Goal: Task Accomplishment & Management: Manage account settings

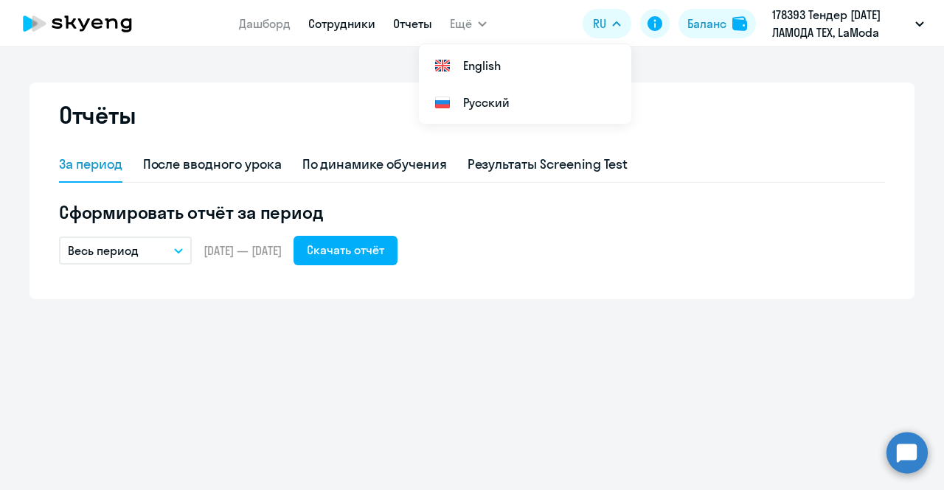
drag, startPoint x: 0, startPoint y: 0, endPoint x: 327, endPoint y: 24, distance: 328.4
click at [327, 24] on link "Сотрудники" at bounding box center [341, 23] width 67 height 15
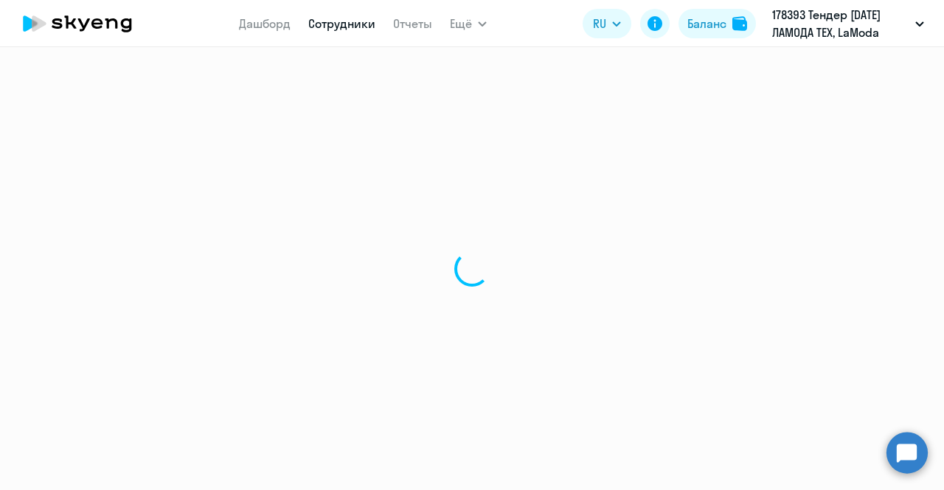
select select "30"
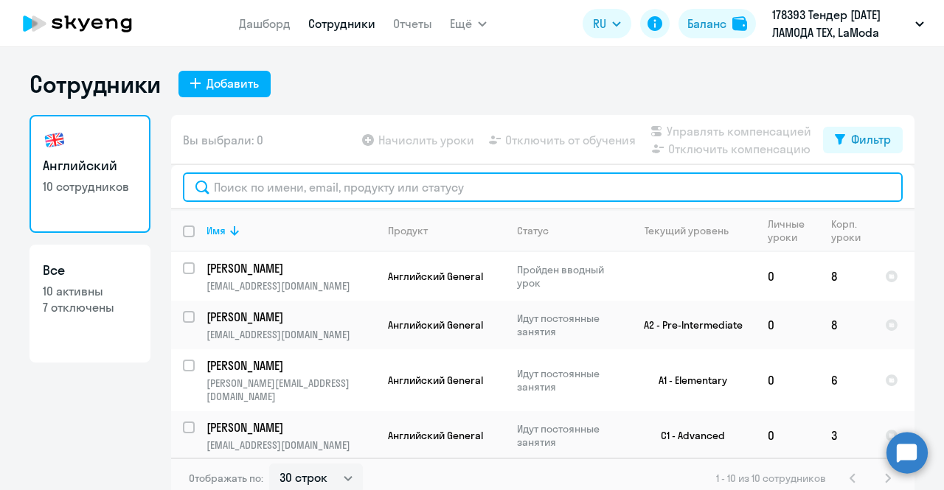
click at [384, 185] on input "text" at bounding box center [543, 188] width 720 height 30
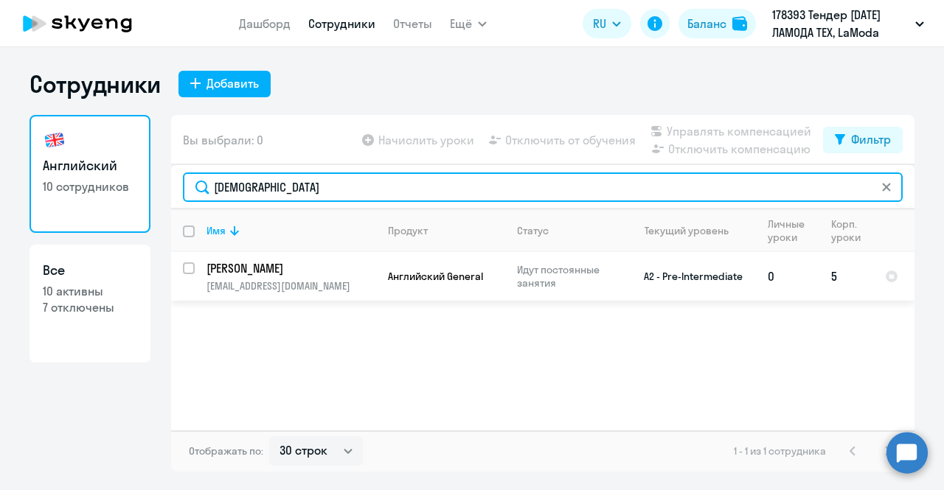
type input "[DEMOGRAPHIC_DATA]"
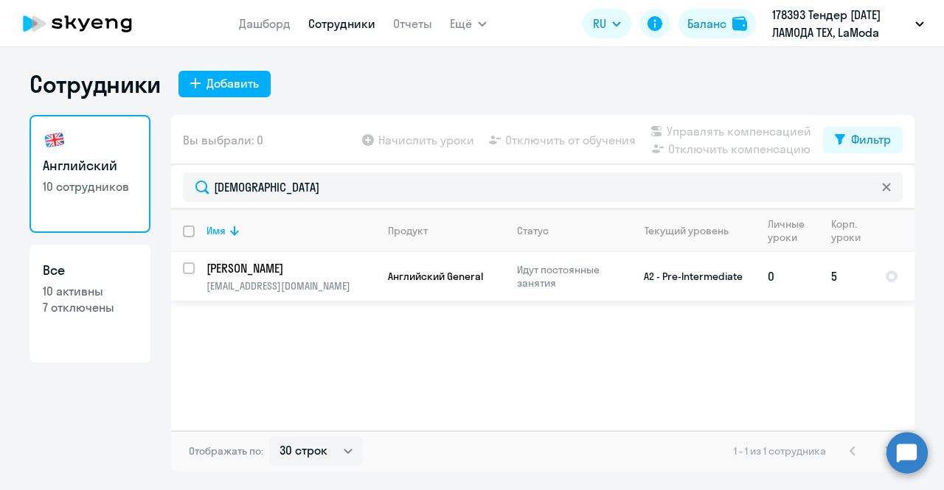
click at [325, 269] on p "Зеленина Алла" at bounding box center [290, 268] width 167 height 16
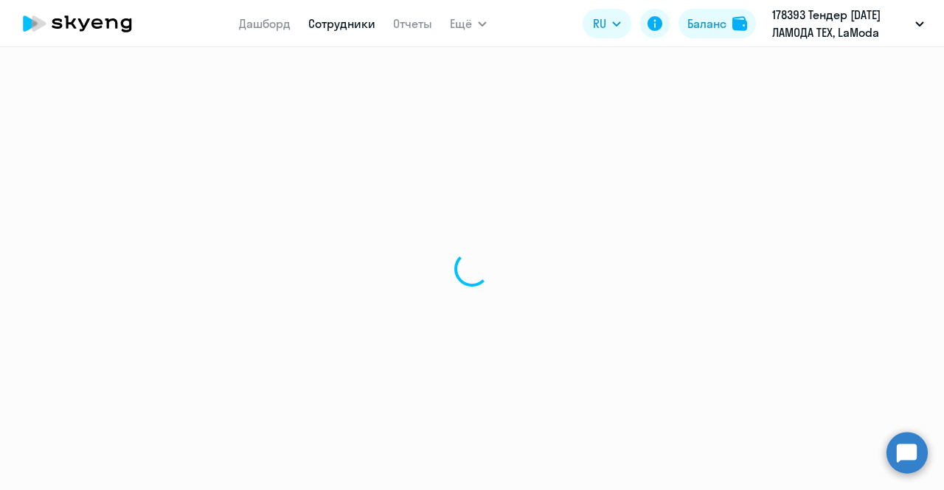
select select "english"
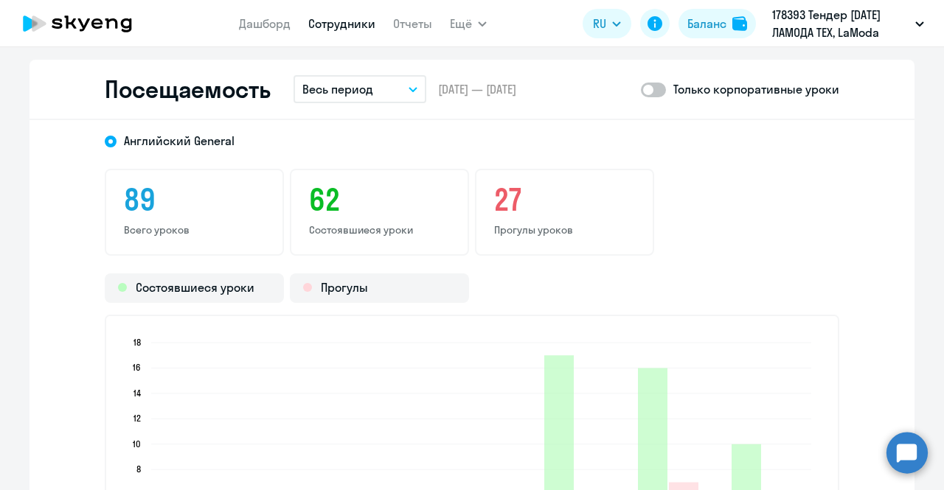
scroll to position [1913, 0]
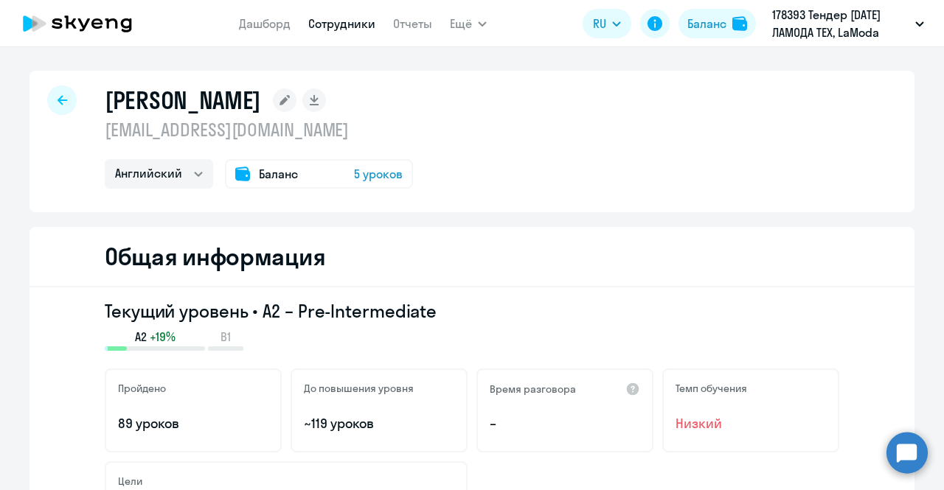
select select "30"
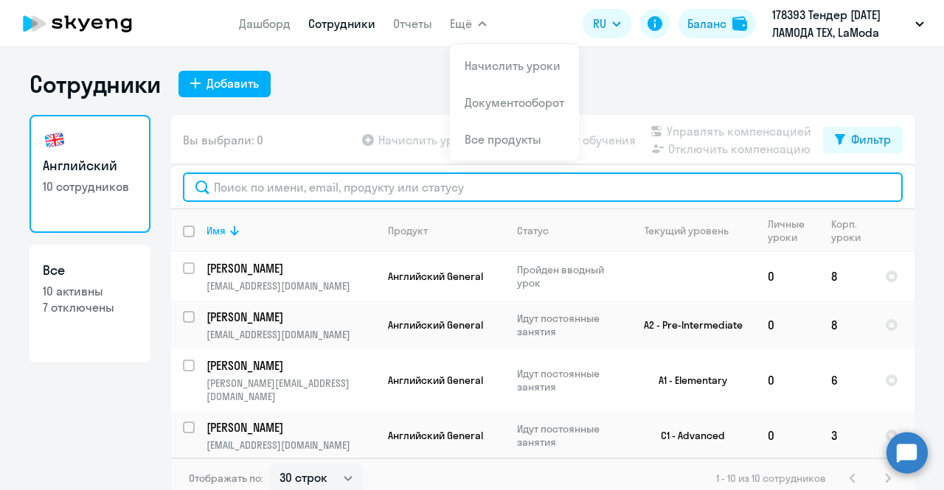
click at [322, 178] on input "text" at bounding box center [543, 188] width 720 height 30
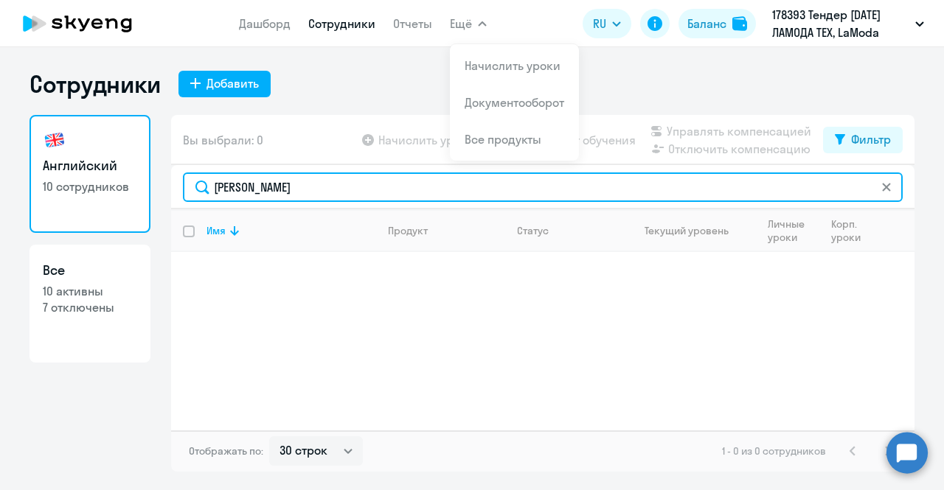
drag, startPoint x: 286, startPoint y: 188, endPoint x: 91, endPoint y: 184, distance: 194.8
click at [91, 184] on div "Английский 10 сотрудников Все 10 активны 7 отключены Вы выбрали: 0 Начислить ур…" at bounding box center [472, 293] width 885 height 357
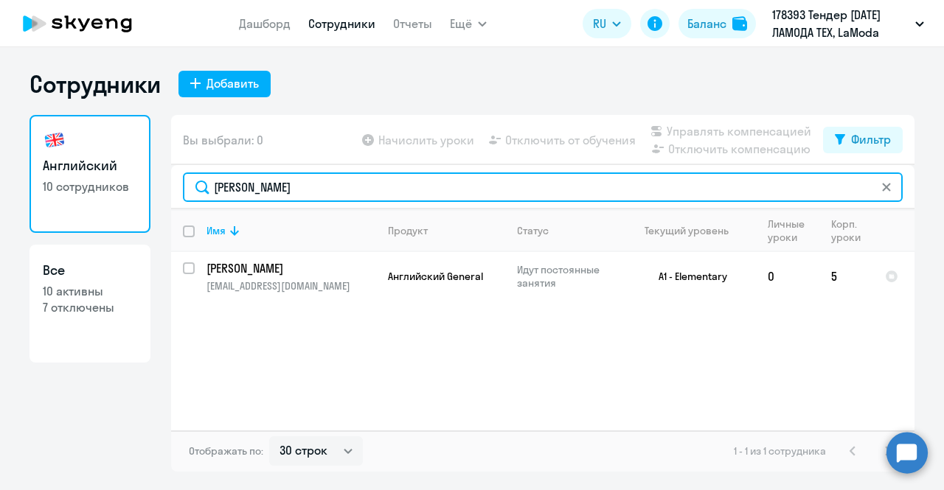
drag, startPoint x: 376, startPoint y: 176, endPoint x: 221, endPoint y: 177, distance: 154.9
click at [221, 177] on input "дарья" at bounding box center [543, 188] width 720 height 30
type input "д"
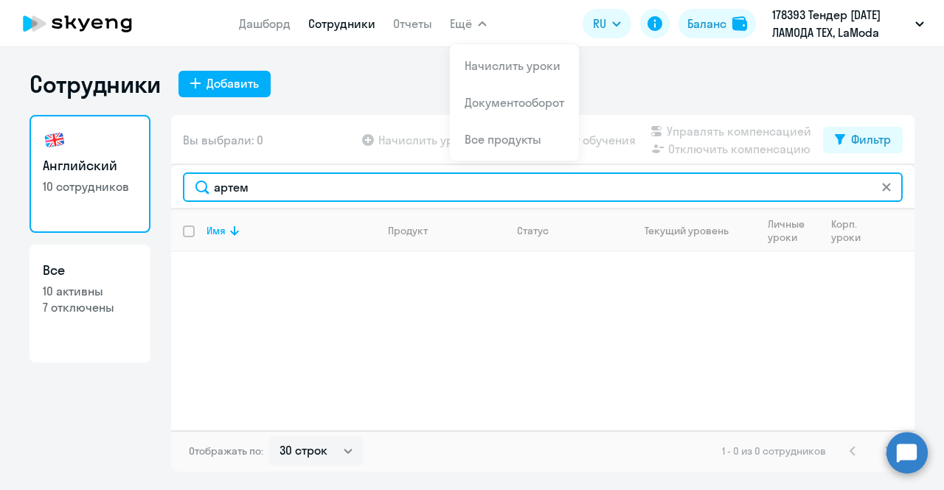
type input "артем"
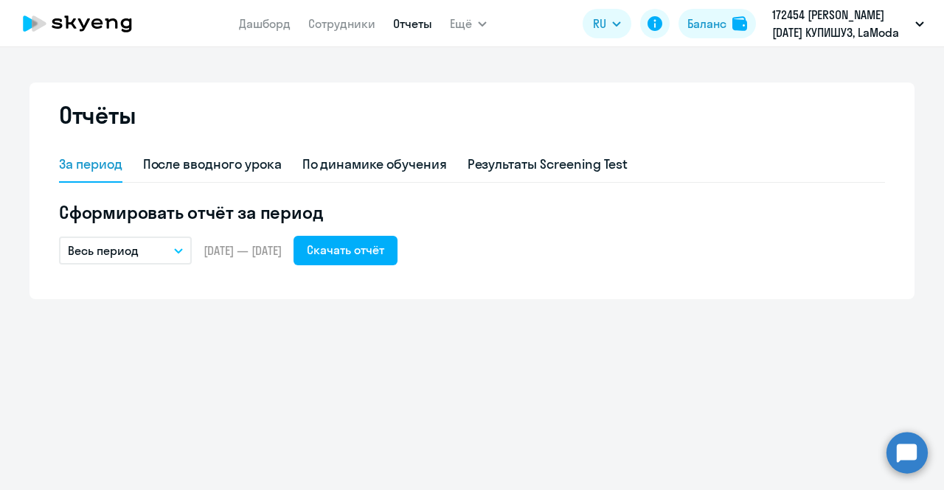
click at [358, 30] on link "Сотрудники" at bounding box center [341, 23] width 67 height 15
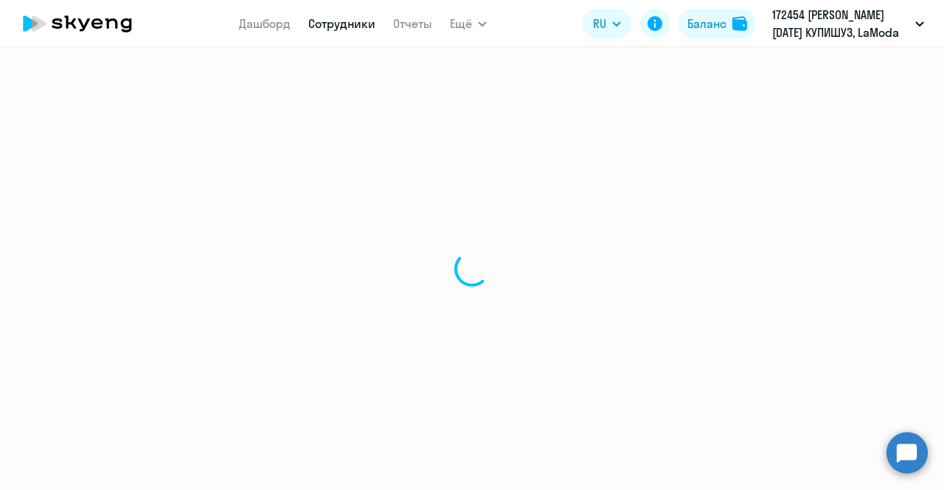
select select "30"
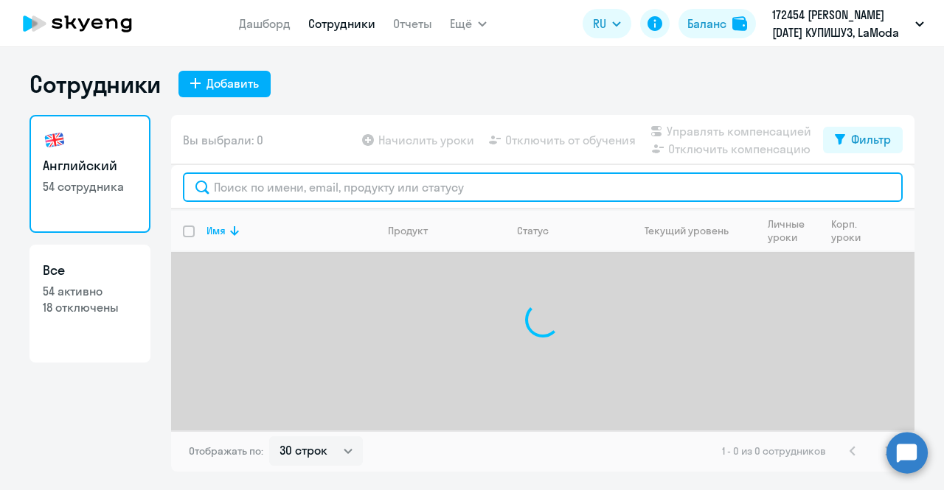
click at [353, 182] on input "text" at bounding box center [543, 188] width 720 height 30
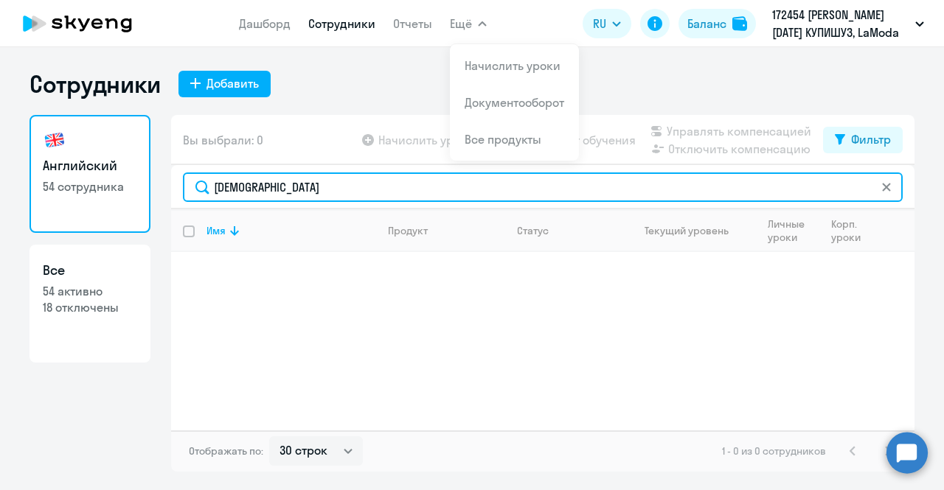
drag, startPoint x: 296, startPoint y: 186, endPoint x: 133, endPoint y: 196, distance: 163.3
click at [133, 196] on div "Английский 54 сотрудника Все 54 активно 18 отключены Вы выбрали: 0 Начислить ур…" at bounding box center [472, 293] width 885 height 357
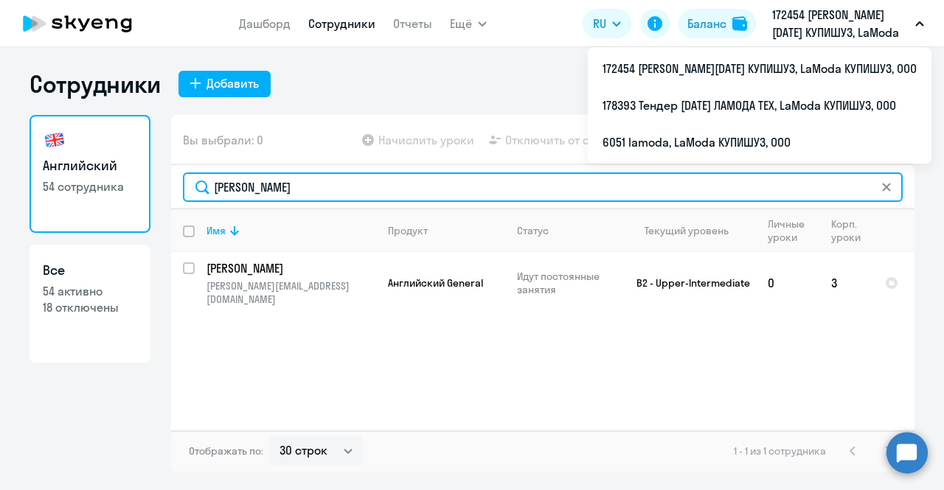
drag, startPoint x: 313, startPoint y: 184, endPoint x: 187, endPoint y: 195, distance: 125.9
click at [187, 195] on input "[PERSON_NAME]" at bounding box center [543, 188] width 720 height 30
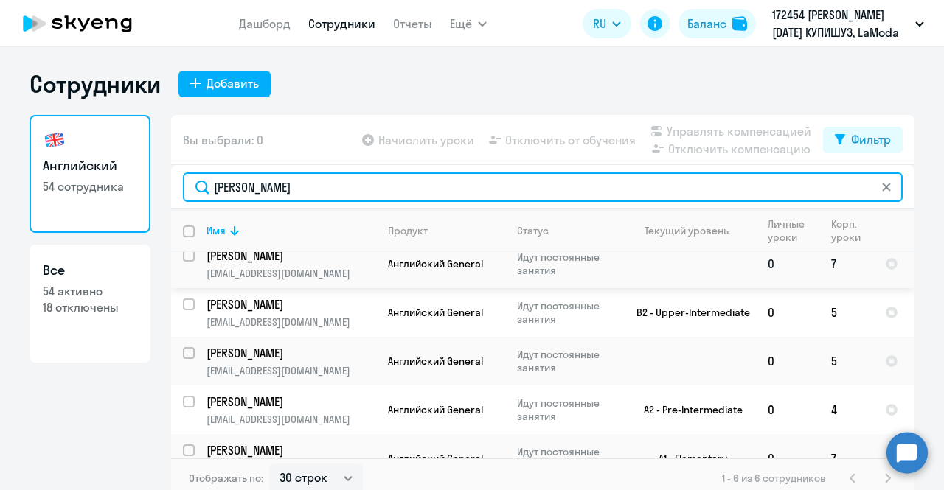
scroll to position [83, 0]
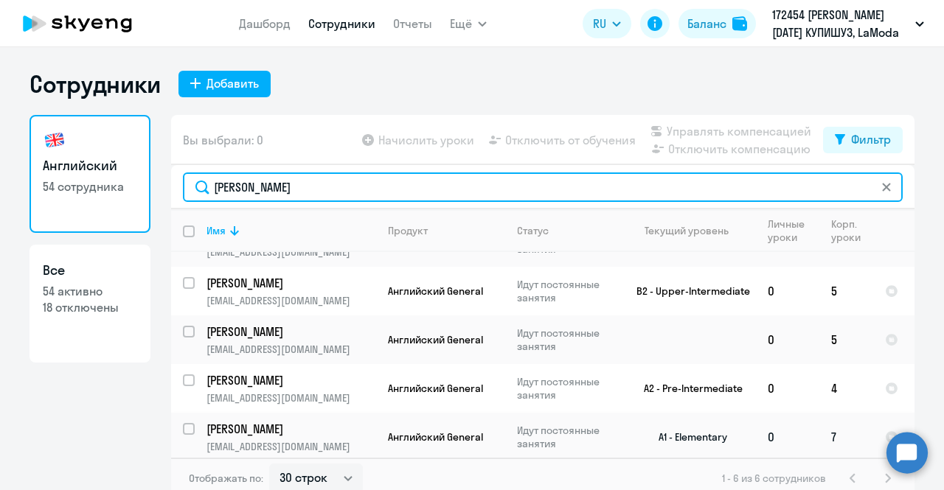
type input "[PERSON_NAME]"
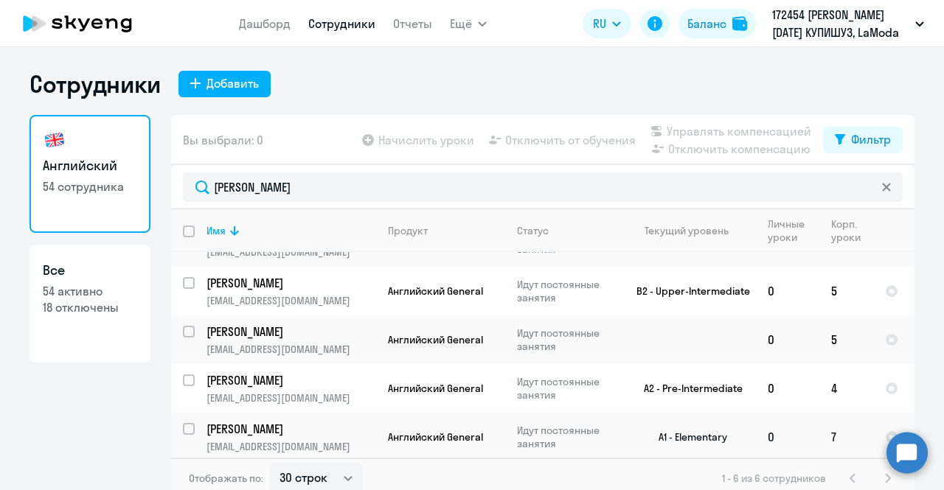
click at [245, 417] on td "[PERSON_NAME] [PERSON_NAME][EMAIL_ADDRESS][DOMAIN_NAME]" at bounding box center [285, 437] width 181 height 49
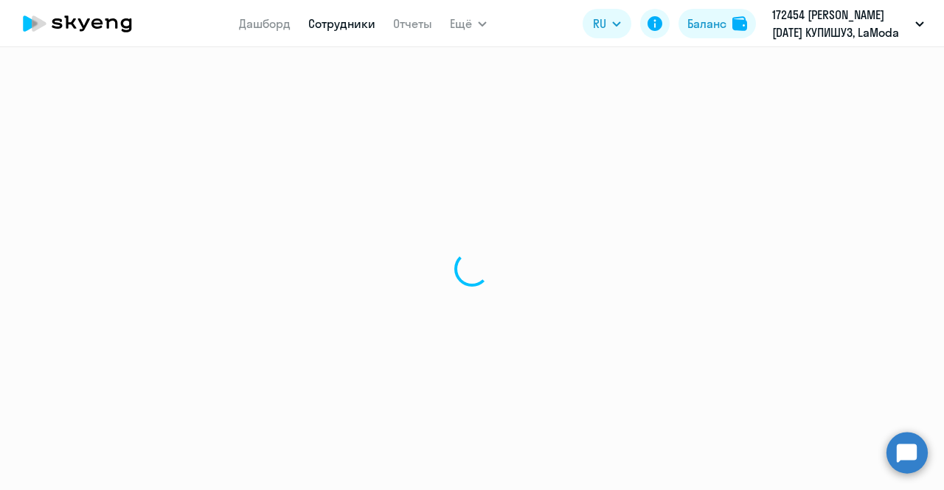
select select "english"
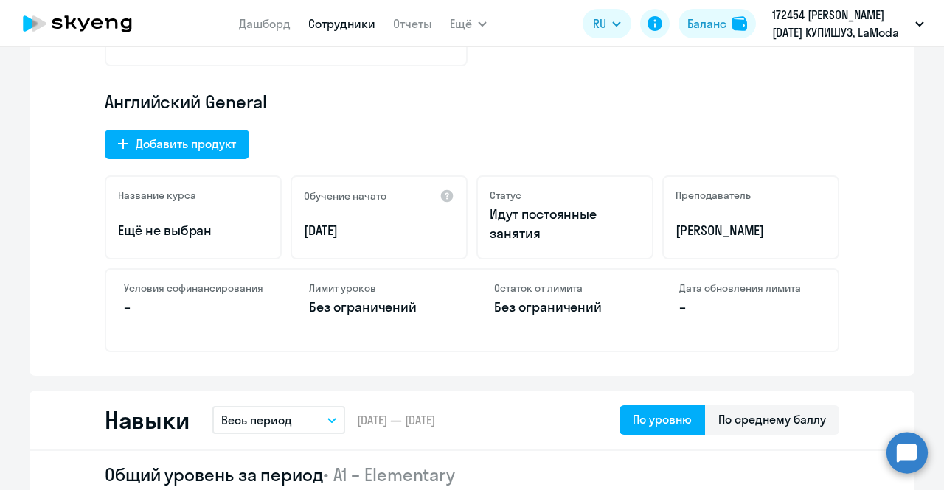
scroll to position [466, 0]
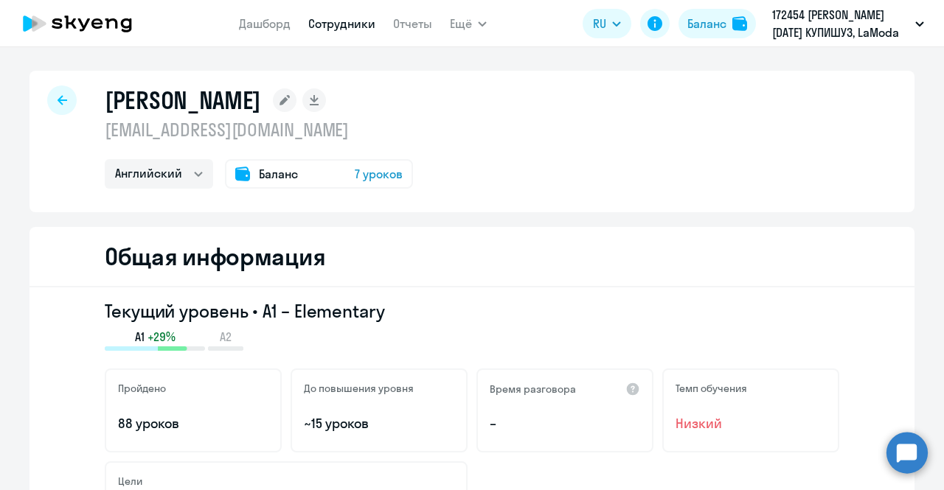
select select "30"
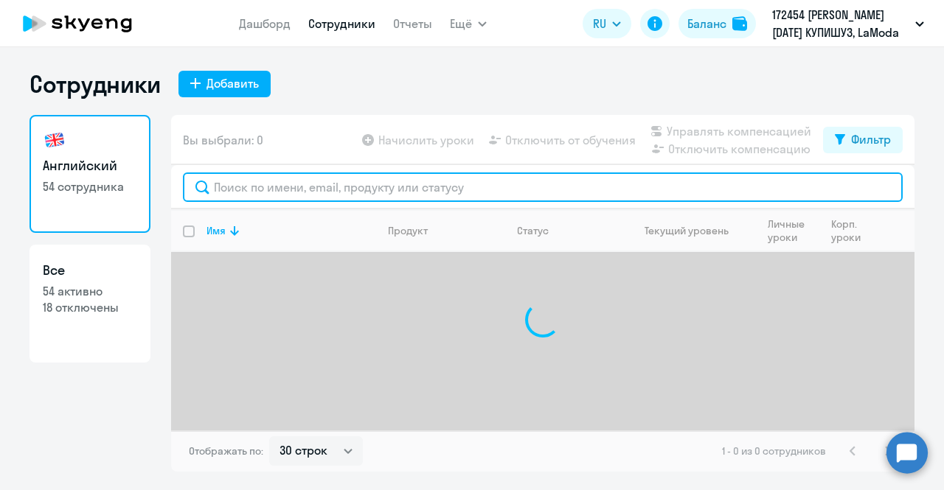
click at [330, 176] on input "text" at bounding box center [543, 188] width 720 height 30
type input "б"
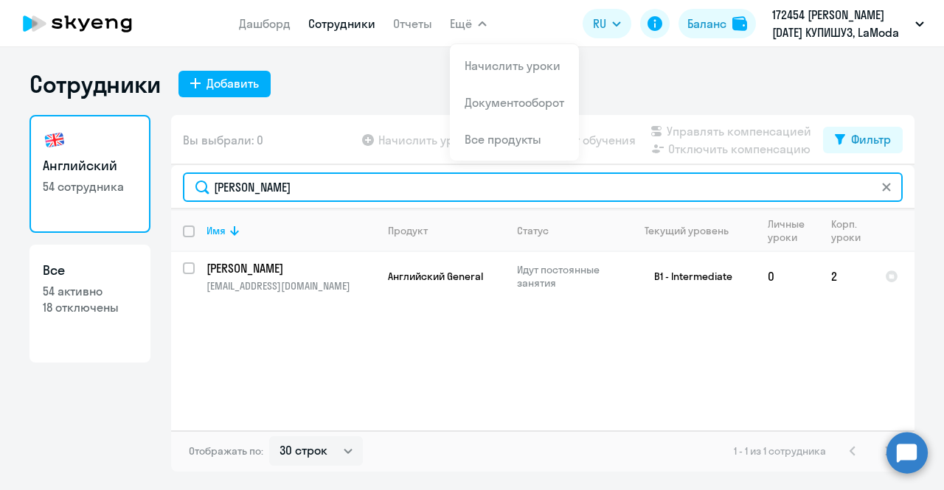
drag, startPoint x: 264, startPoint y: 187, endPoint x: 182, endPoint y: 192, distance: 82.0
click at [182, 192] on div "[PERSON_NAME]" at bounding box center [542, 187] width 743 height 44
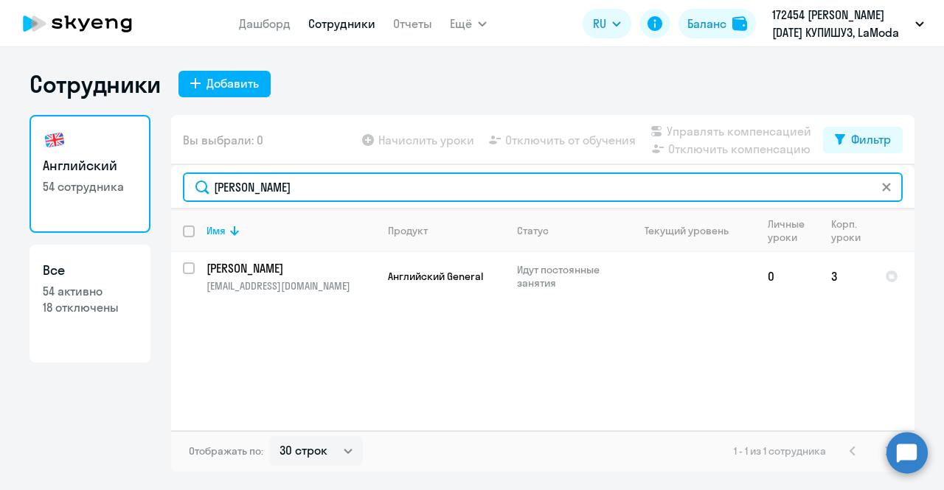
drag, startPoint x: 260, startPoint y: 190, endPoint x: 146, endPoint y: 184, distance: 113.7
click at [146, 184] on div "Английский 54 сотрудника Все 54 активно 18 отключены Вы выбрали: 0 Начислить ур…" at bounding box center [472, 293] width 885 height 357
type input "[PERSON_NAME]"
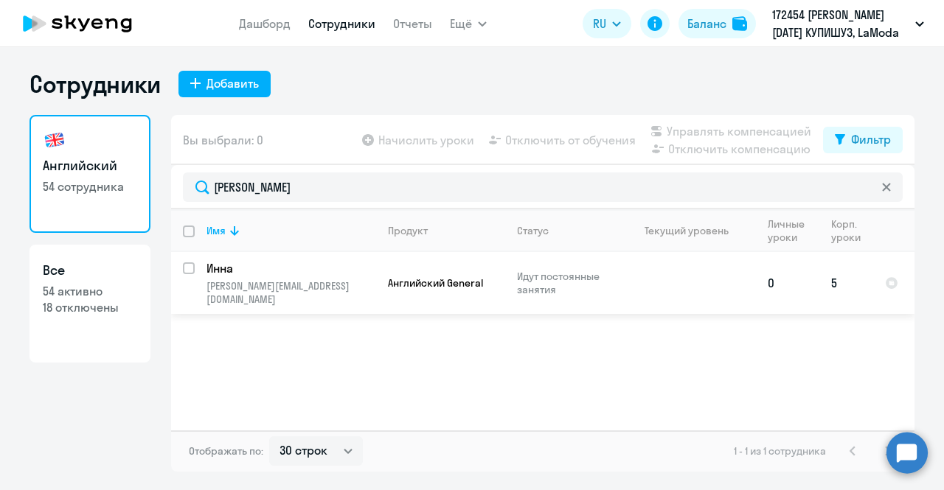
click at [285, 265] on p "Инна" at bounding box center [290, 268] width 167 height 16
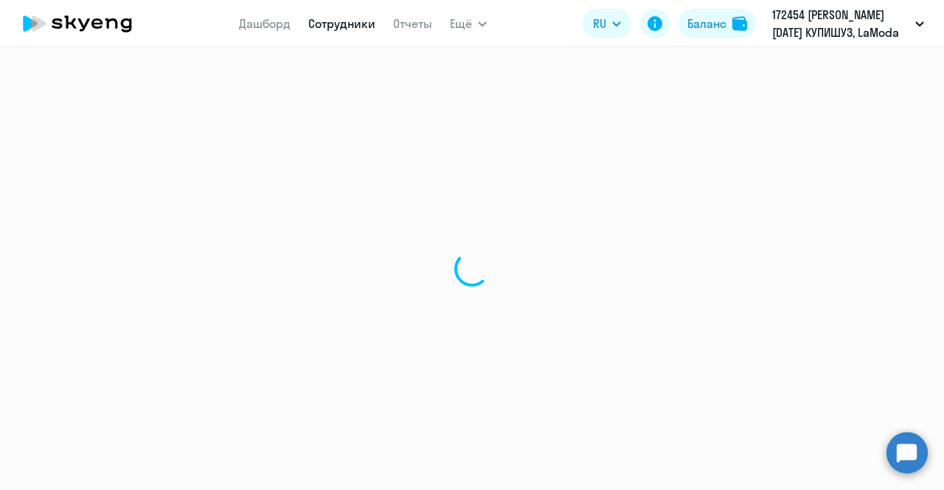
select select "english"
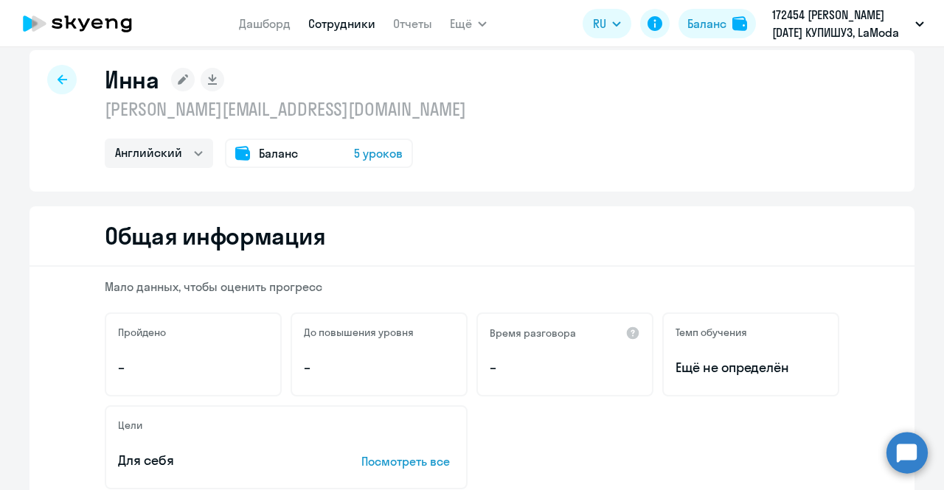
scroll to position [13, 0]
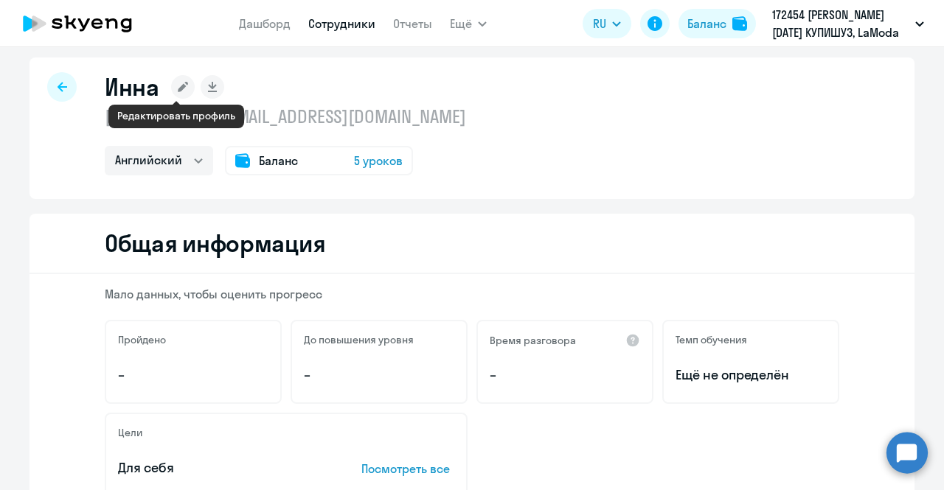
click at [178, 83] on icon at bounding box center [183, 87] width 10 height 10
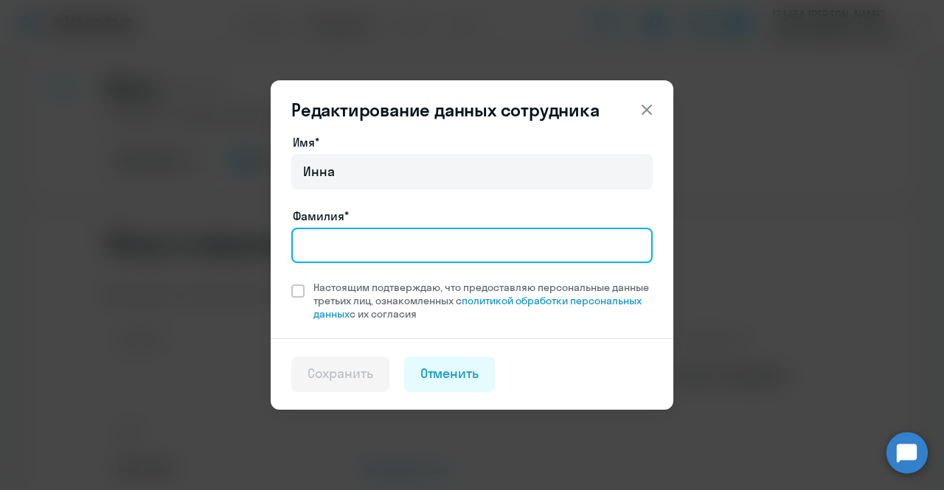
click at [366, 231] on input "Фамилия*" at bounding box center [471, 245] width 361 height 35
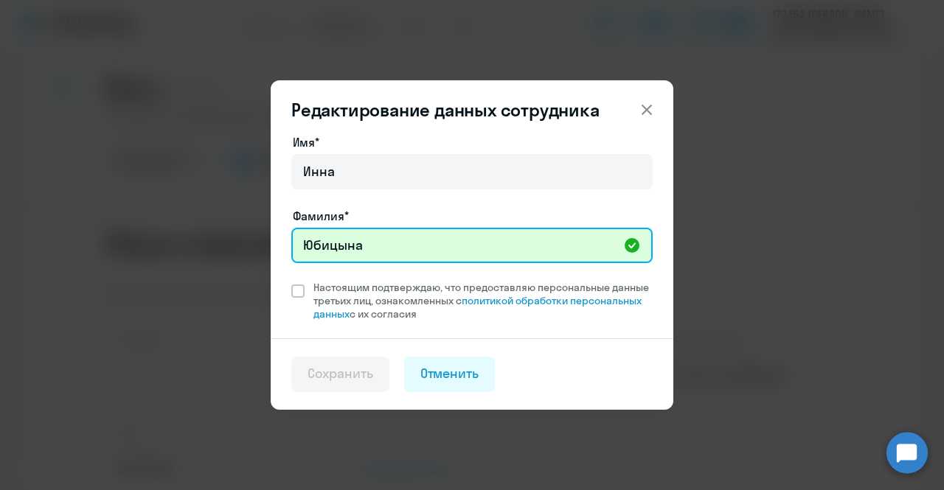
click at [382, 243] on input "Юбицына" at bounding box center [471, 245] width 361 height 35
type input "Юбицкая"
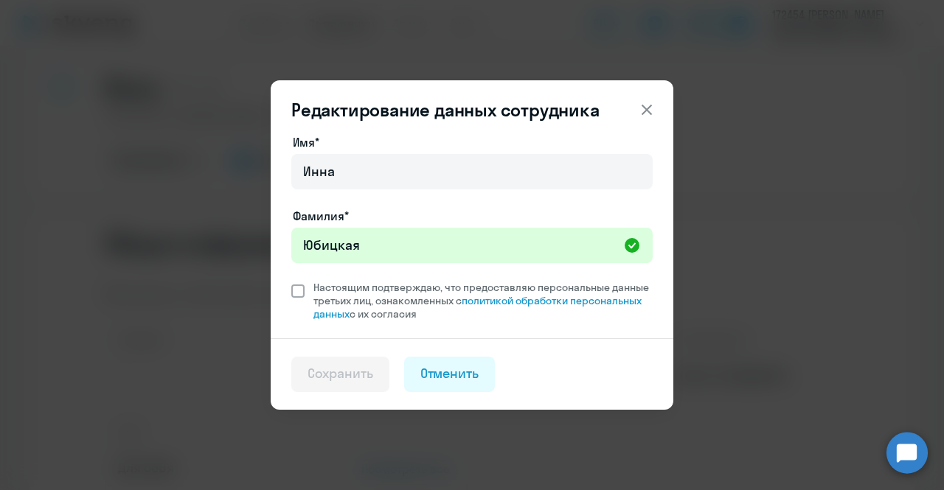
click at [301, 288] on span at bounding box center [297, 291] width 13 height 13
click at [291, 281] on input "Настоящим подтверждаю, что предоставляю персональные данные третьих лиц, ознако…" at bounding box center [291, 280] width 1 height 1
checkbox input "true"
click at [333, 375] on div "Сохранить" at bounding box center [341, 373] width 66 height 19
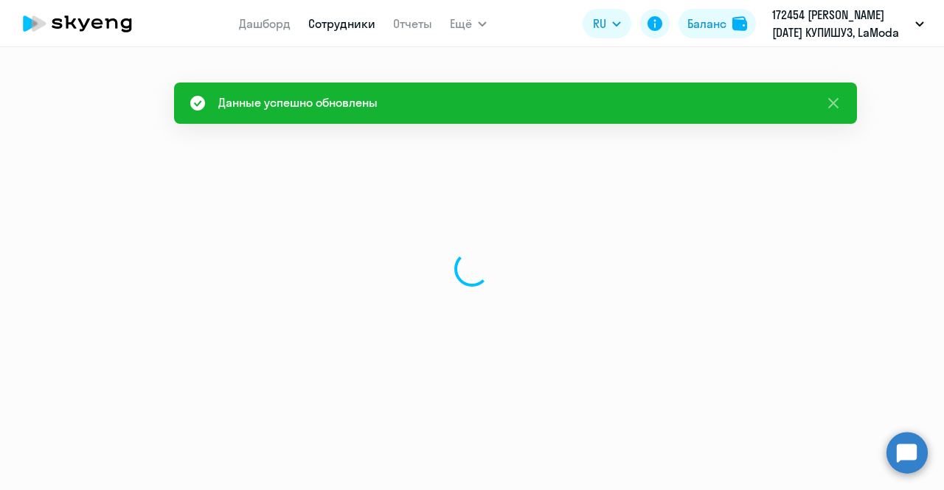
select select "english"
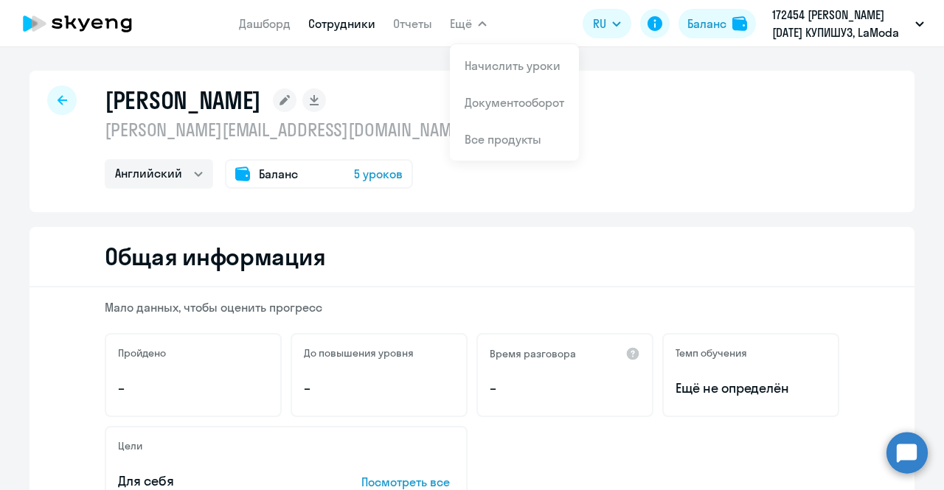
click at [65, 101] on div at bounding box center [62, 101] width 30 height 30
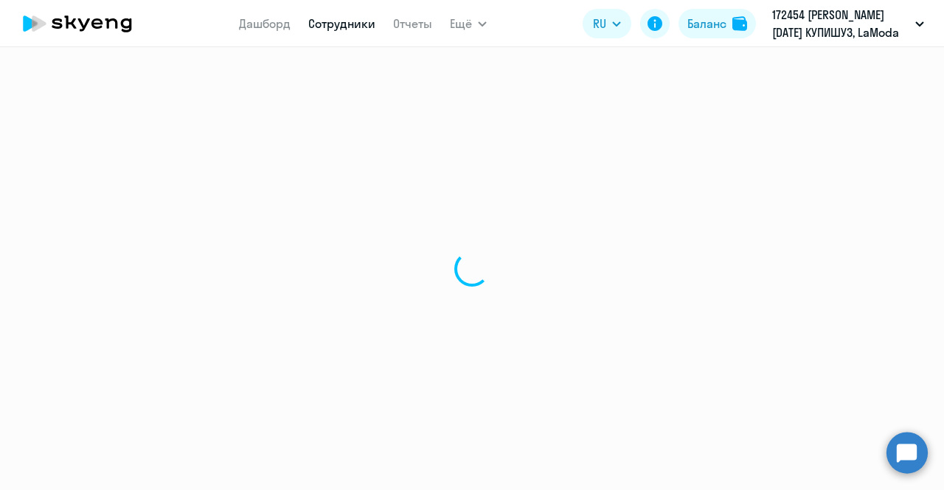
select select "30"
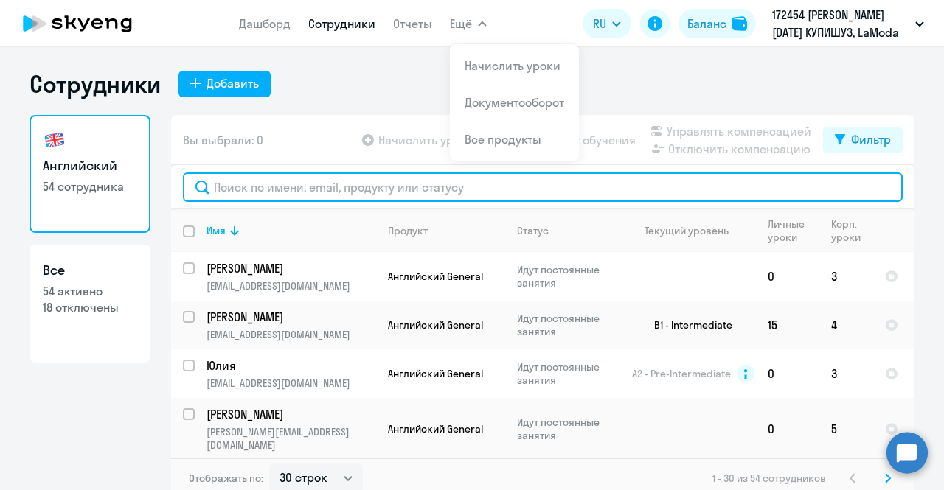
click at [296, 176] on input "text" at bounding box center [543, 188] width 720 height 30
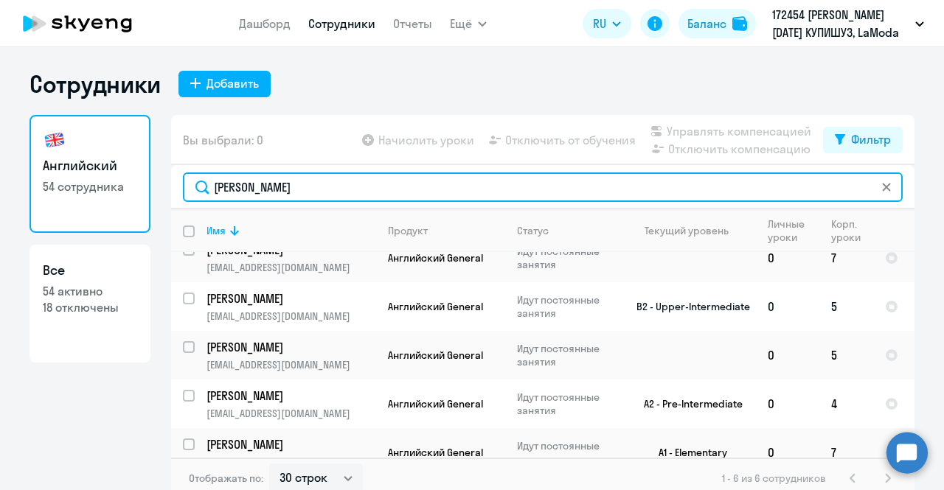
scroll to position [66, 0]
type input "дарья"
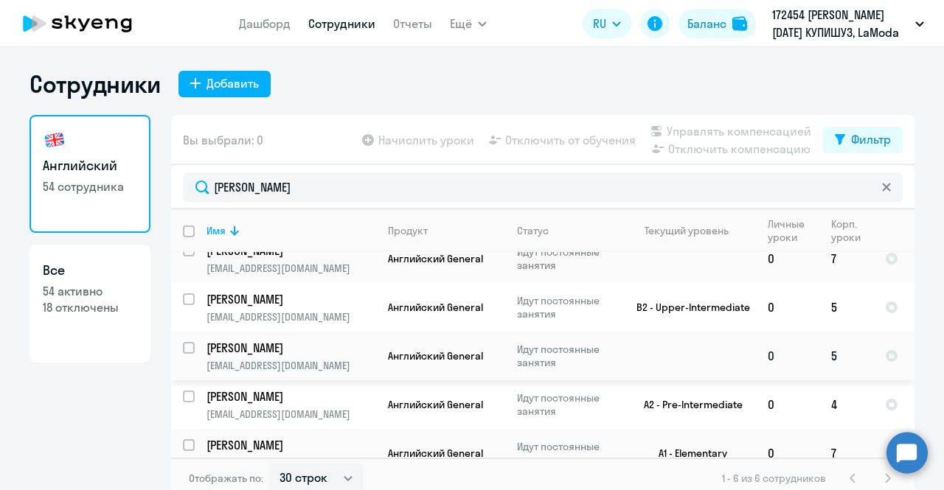
click at [292, 340] on p "[PERSON_NAME]" at bounding box center [290, 348] width 167 height 16
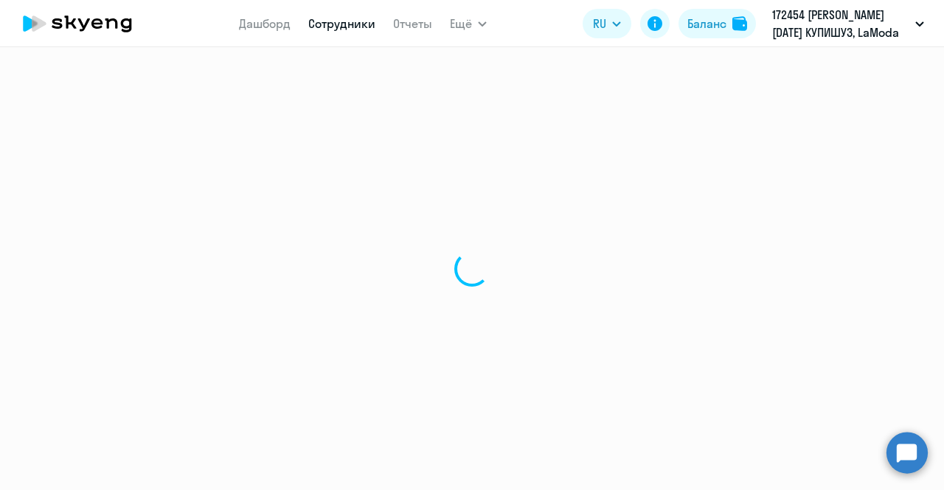
select select "english"
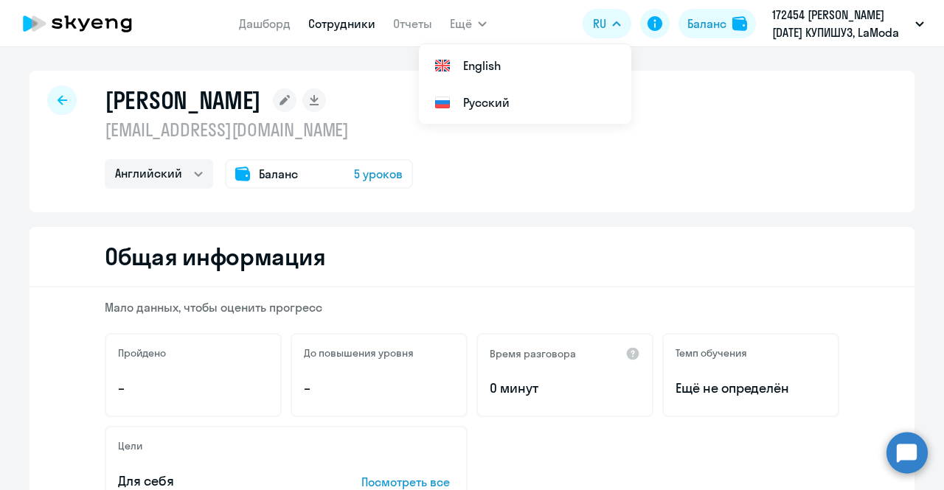
click at [58, 98] on icon at bounding box center [63, 100] width 10 height 10
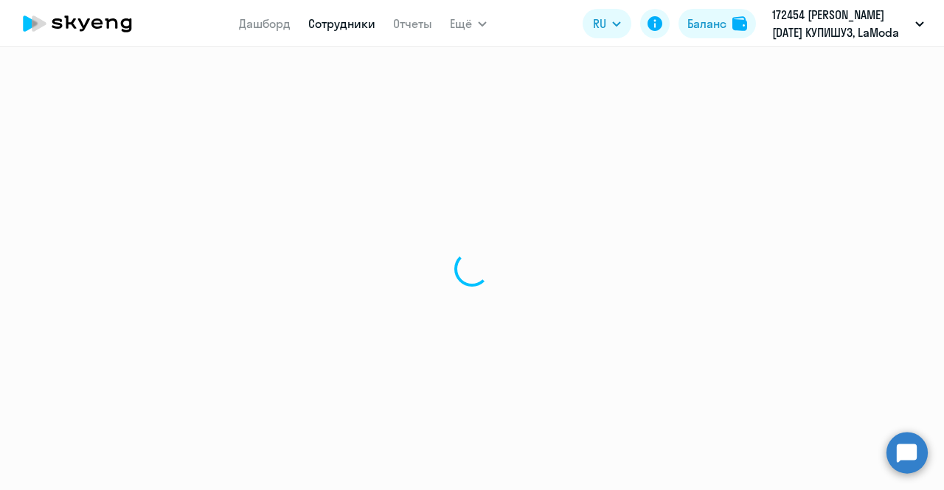
select select "30"
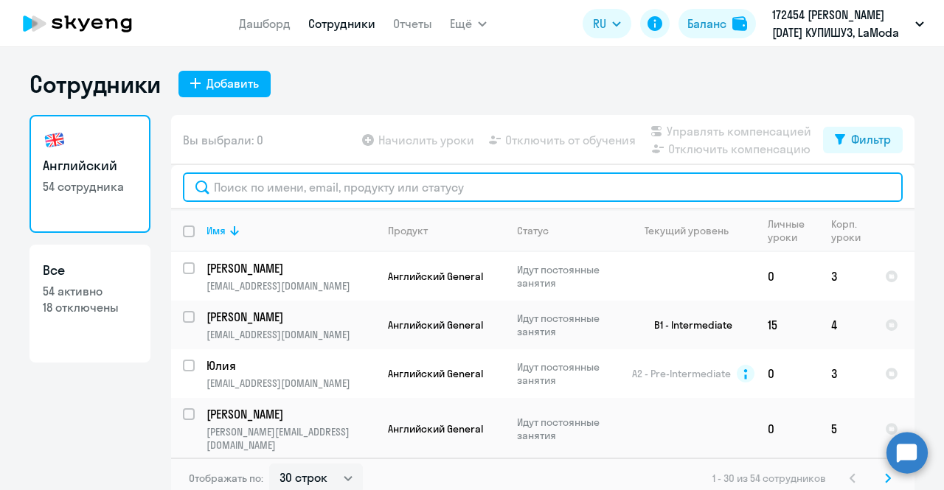
click at [239, 186] on input "text" at bounding box center [543, 188] width 720 height 30
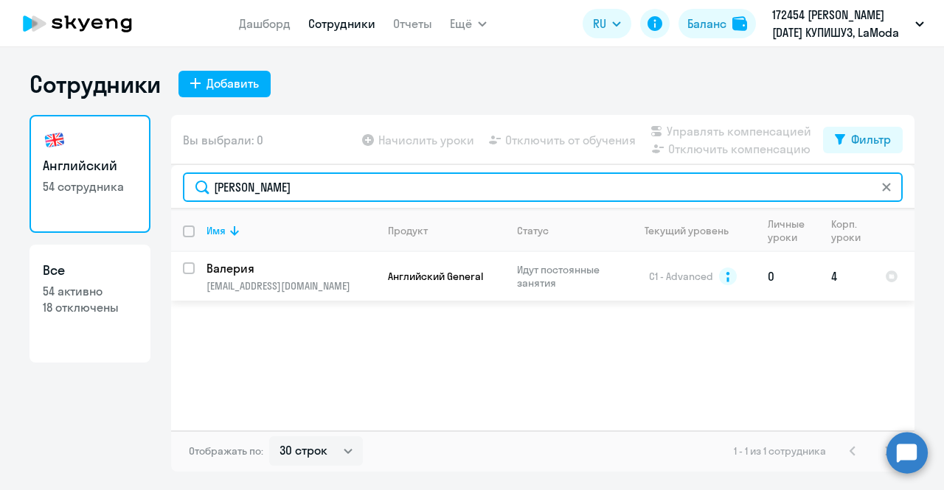
type input "валерия"
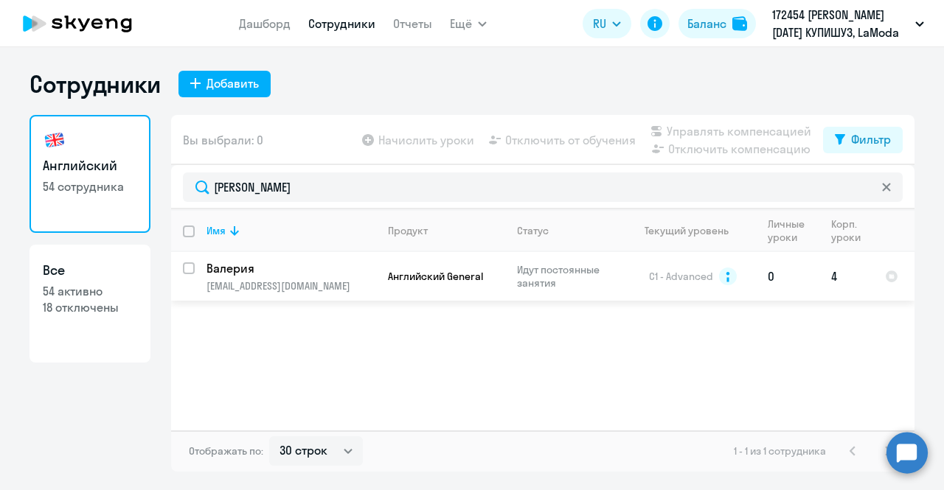
click at [332, 262] on p "Валерия" at bounding box center [290, 268] width 167 height 16
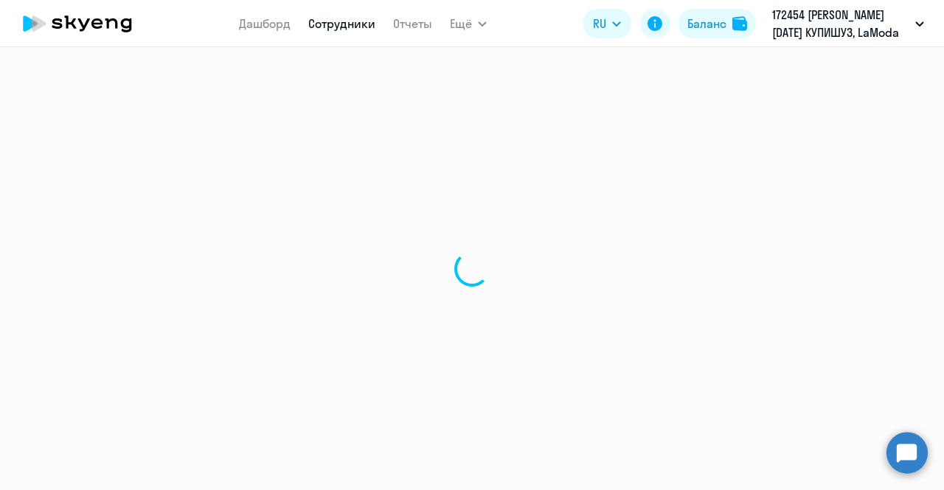
select select "english"
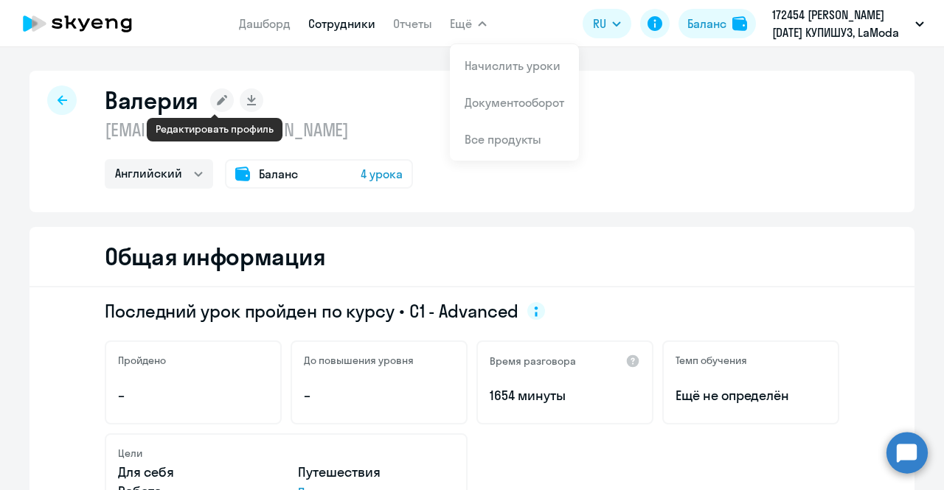
click at [218, 99] on rect at bounding box center [222, 101] width 24 height 24
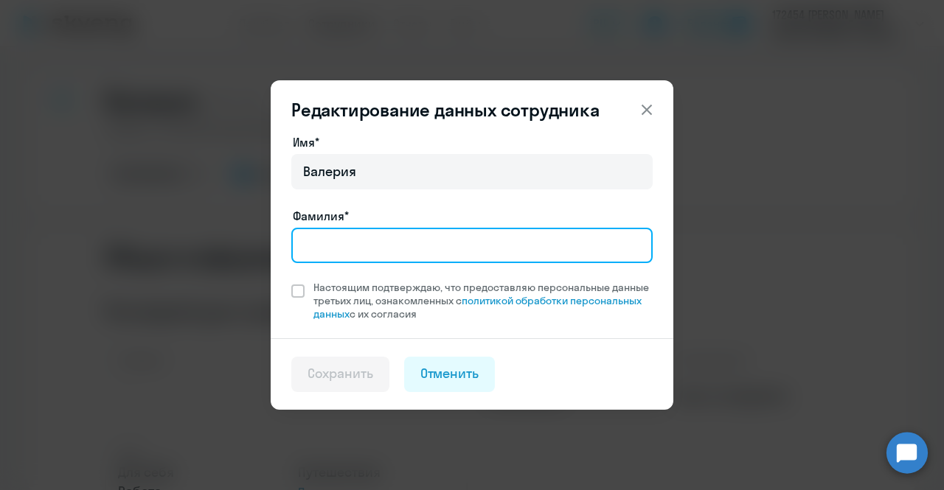
click at [353, 247] on input "Фамилия*" at bounding box center [471, 245] width 361 height 35
type input "Александрова"
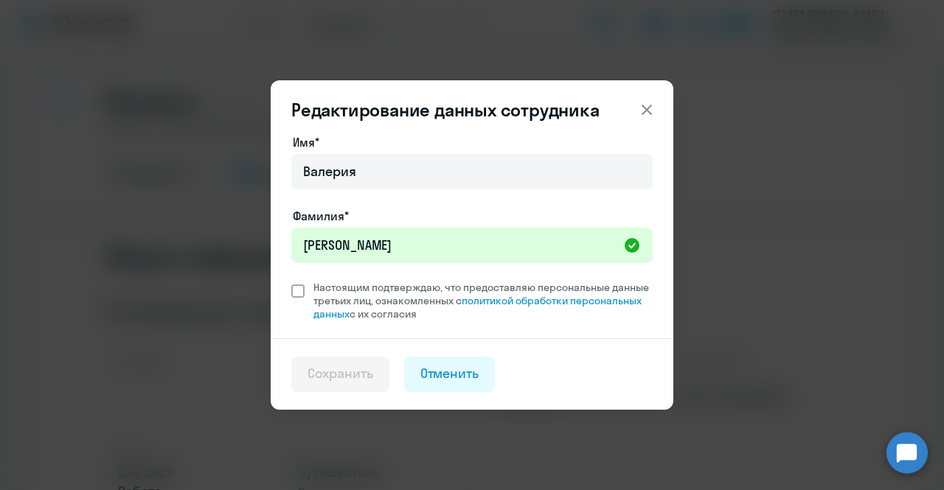
click at [299, 291] on span at bounding box center [297, 291] width 13 height 13
click at [291, 281] on input "Настоящим подтверждаю, что предоставляю персональные данные третьих лиц, ознако…" at bounding box center [291, 280] width 1 height 1
checkbox input "true"
click at [332, 360] on button "Сохранить" at bounding box center [340, 374] width 98 height 35
select select "english"
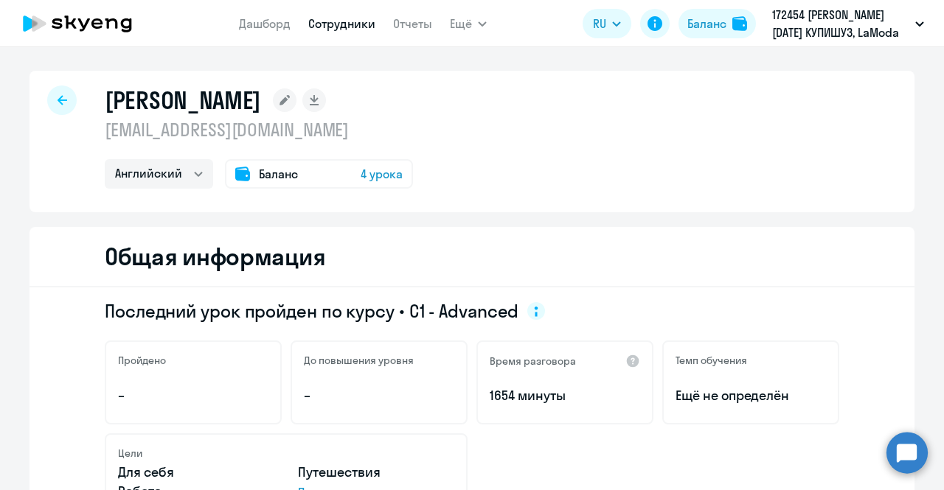
click at [63, 100] on div at bounding box center [62, 101] width 30 height 30
select select "30"
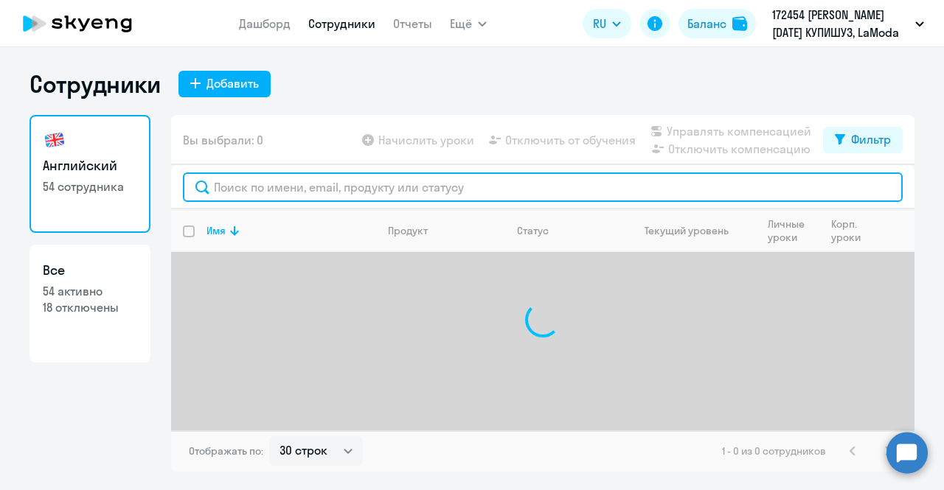
click at [298, 181] on input "text" at bounding box center [543, 188] width 720 height 30
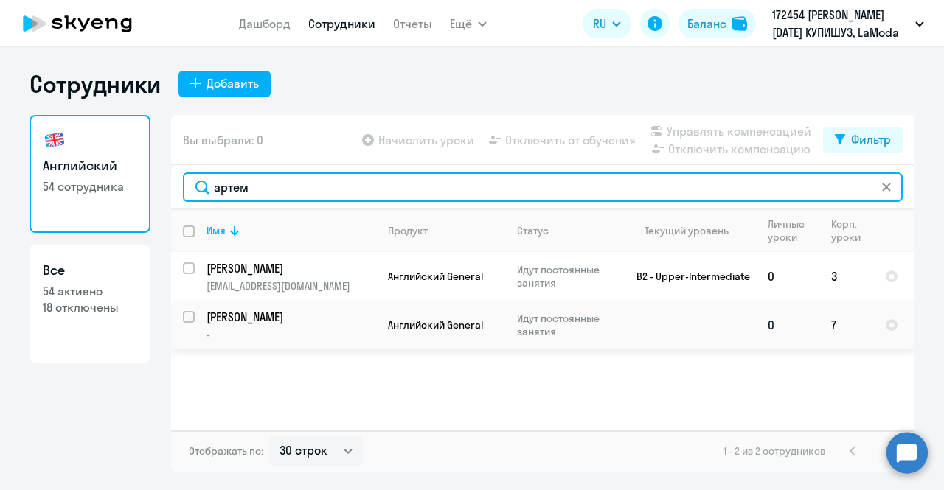
type input "артем"
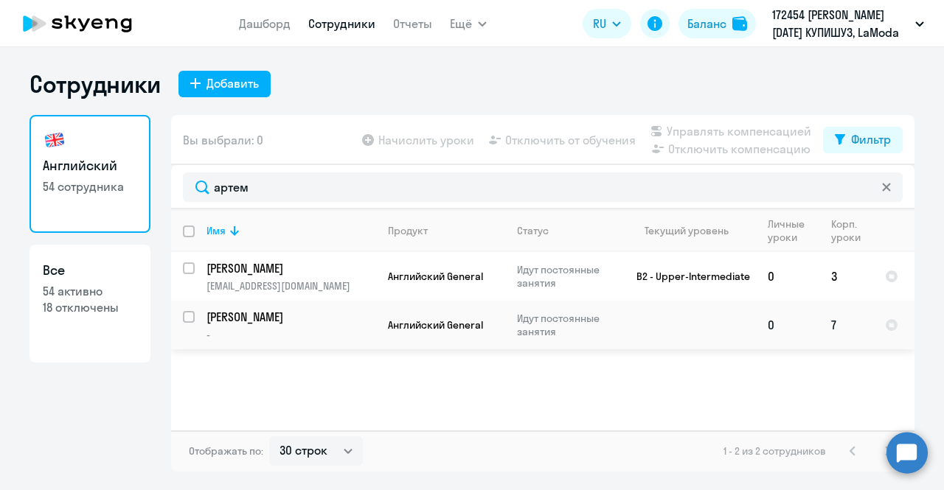
click at [305, 312] on p "Бухалов Артем" at bounding box center [290, 317] width 167 height 16
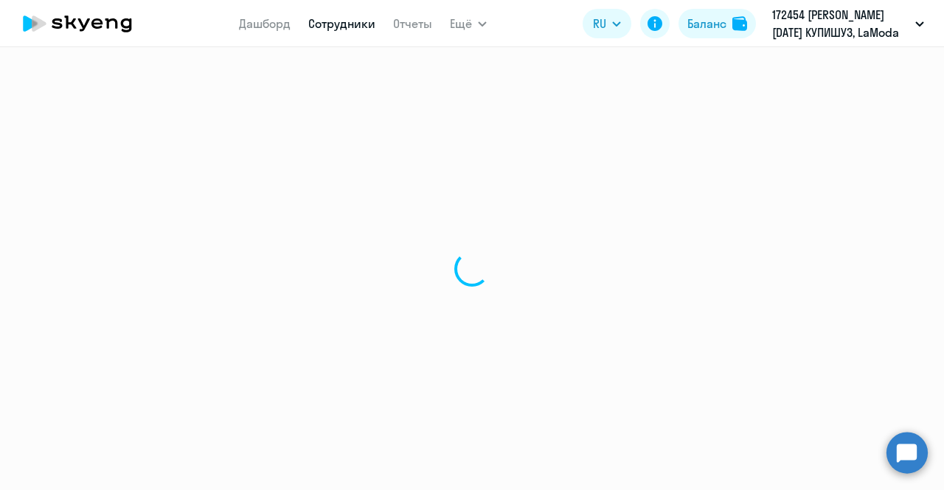
select select "english"
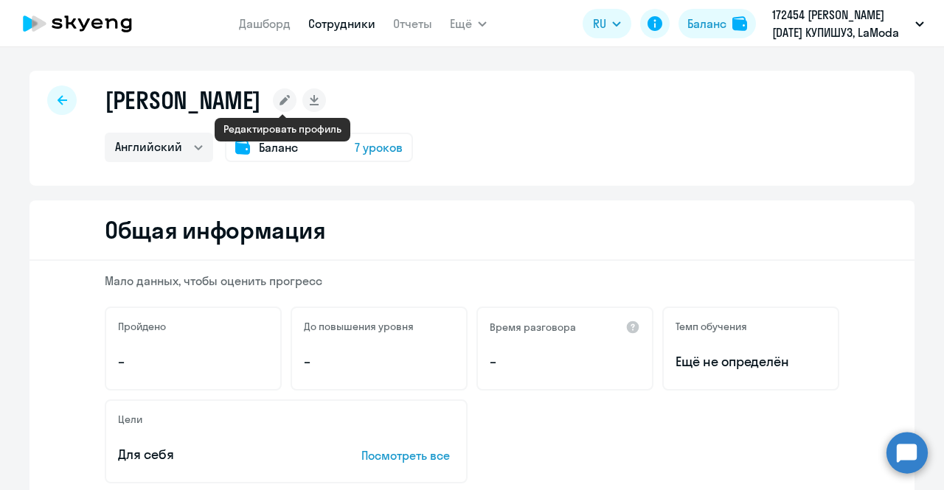
click at [277, 103] on rect at bounding box center [285, 101] width 24 height 24
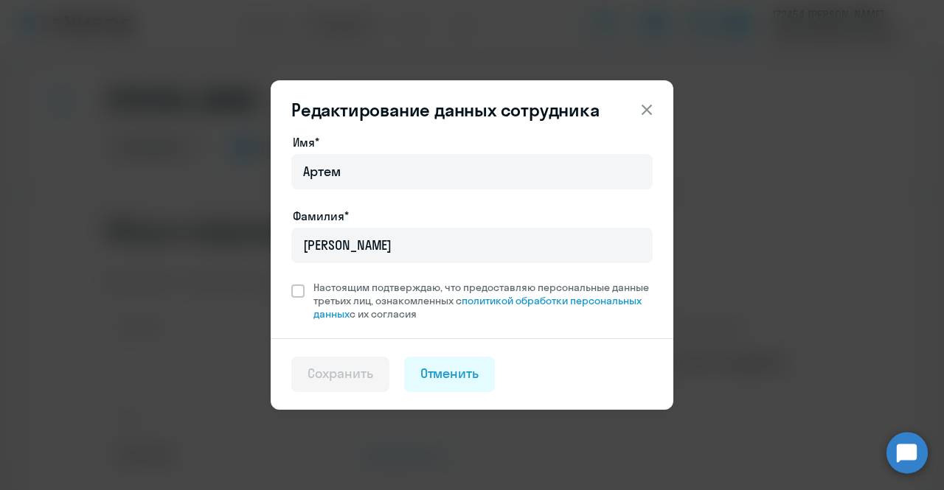
click at [652, 110] on icon at bounding box center [647, 110] width 18 height 18
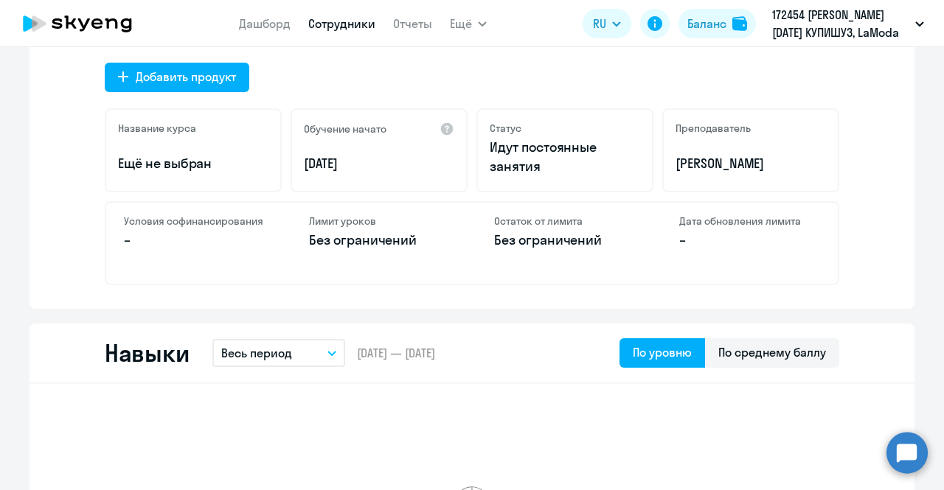
scroll to position [437, 0]
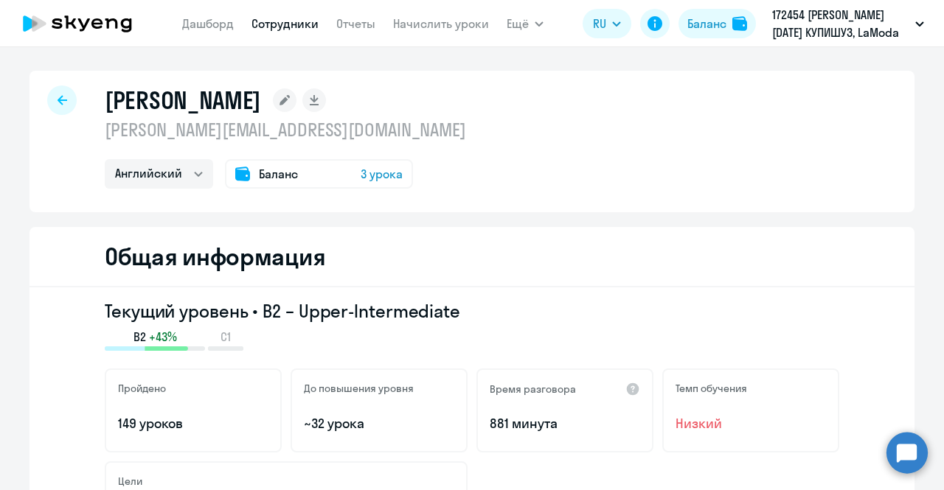
select select "english"
click at [58, 98] on icon at bounding box center [63, 100] width 10 height 10
click at [59, 98] on icon at bounding box center [63, 100] width 10 height 10
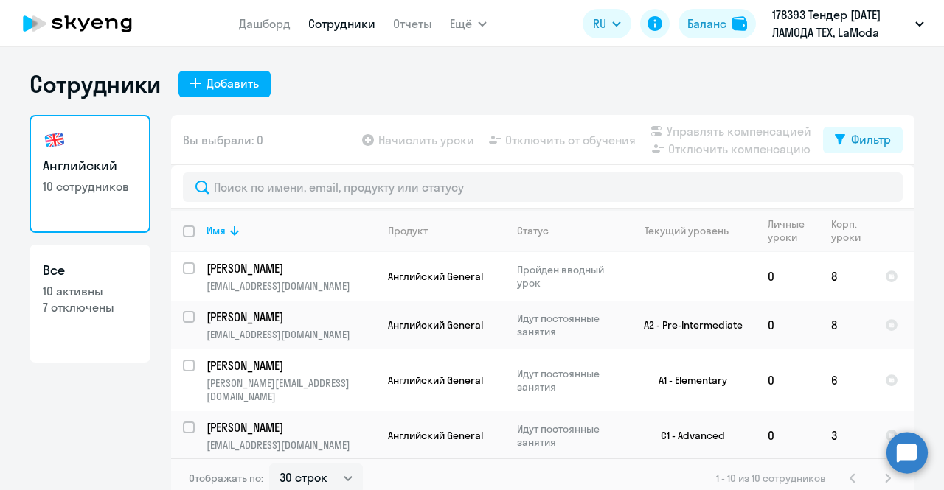
select select "30"
click at [419, 18] on link "Отчеты" at bounding box center [412, 23] width 39 height 15
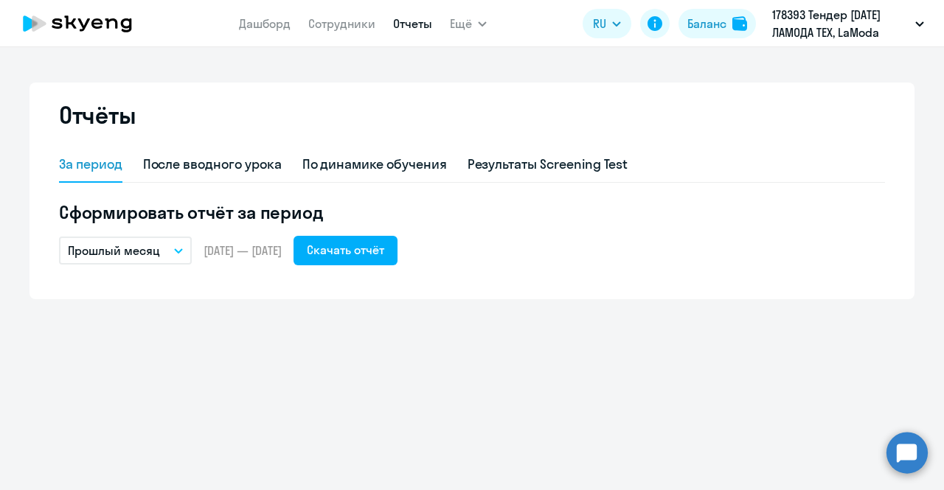
click at [175, 246] on button "Прошлый месяц" at bounding box center [125, 251] width 133 height 28
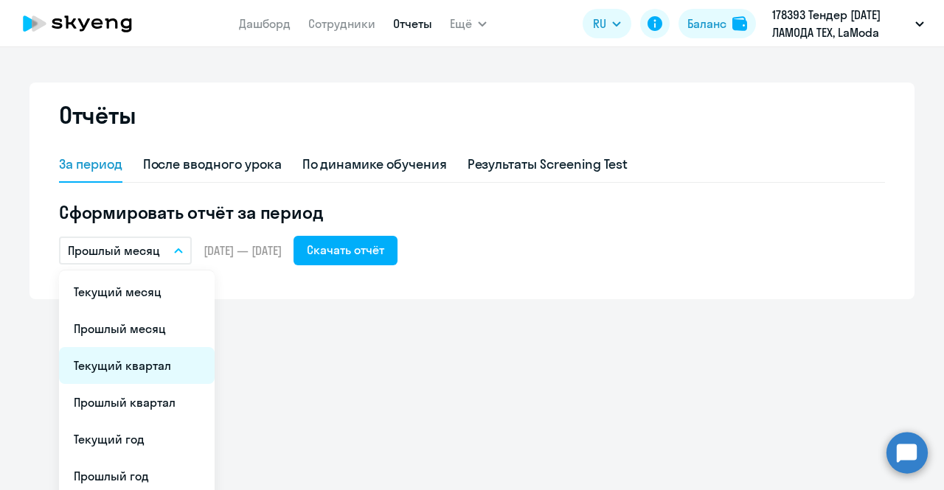
click at [152, 363] on li "Текущий квартал" at bounding box center [137, 365] width 156 height 37
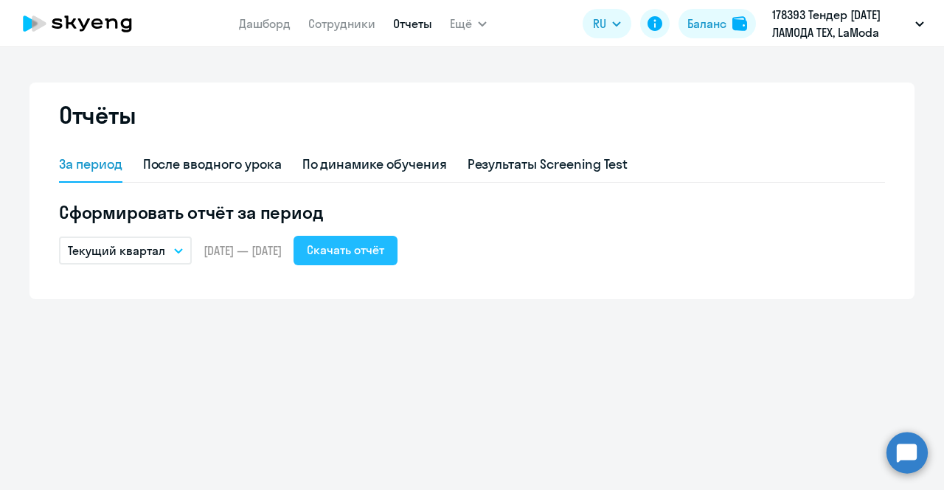
click at [384, 250] on div "Скачать отчёт" at bounding box center [345, 250] width 77 height 18
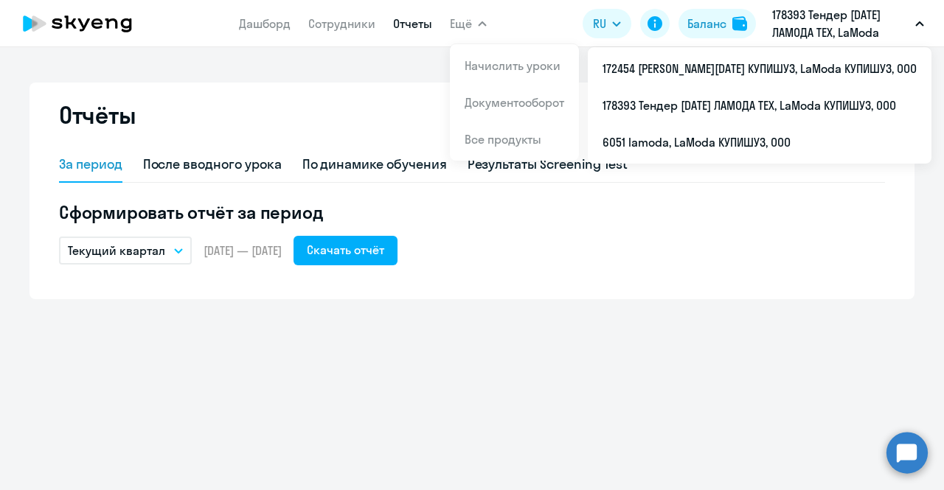
click at [825, 29] on p "178393 Тендер [DATE] ЛАМОДА ТЕХ, LaModa КУПИШУЗ, ООО" at bounding box center [840, 23] width 137 height 35
click at [802, 35] on p "178393 Тендер [DATE] ЛАМОДА ТЕХ, LaModa КУПИШУЗ, ООО" at bounding box center [840, 23] width 137 height 35
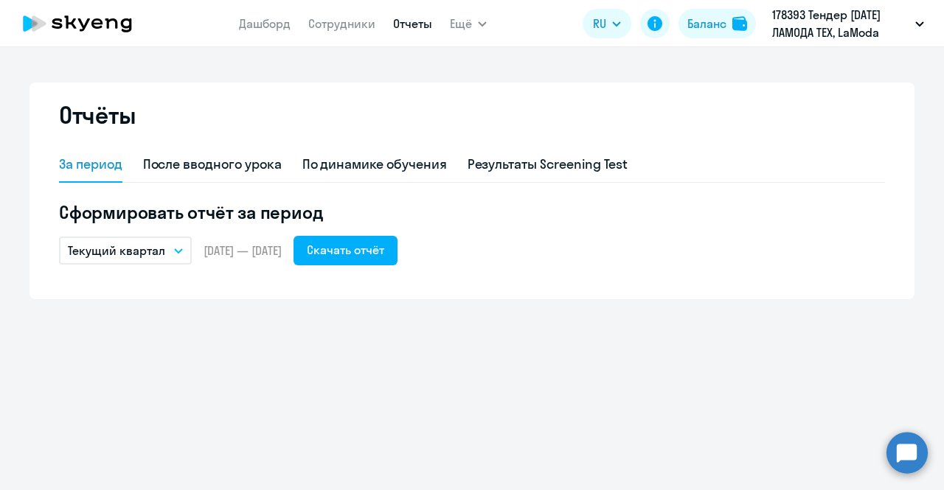
click at [800, 29] on p "178393 Тендер [DATE] ЛАМОДА ТЕХ, LaModa КУПИШУЗ, ООО" at bounding box center [840, 23] width 137 height 35
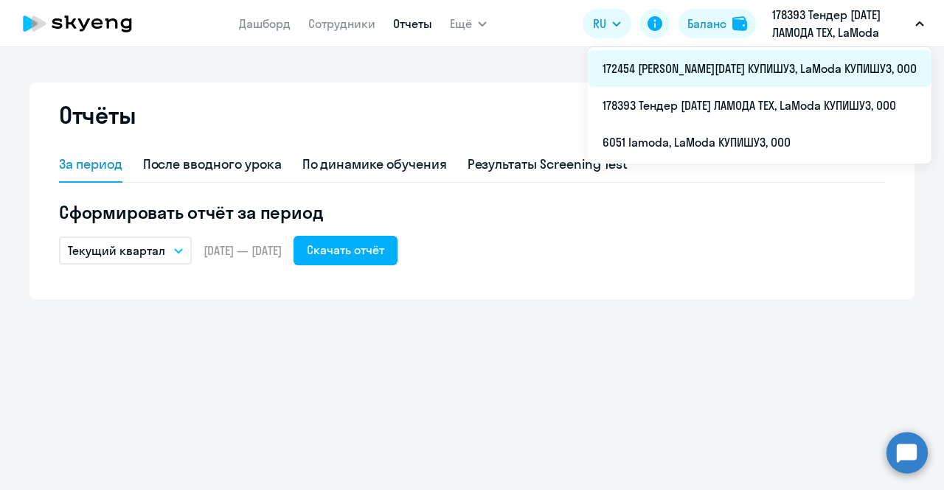
click at [773, 66] on li "172454 [PERSON_NAME][DATE] КУПИШУЗ, LaModa КУПИШУЗ, ООО" at bounding box center [760, 68] width 344 height 37
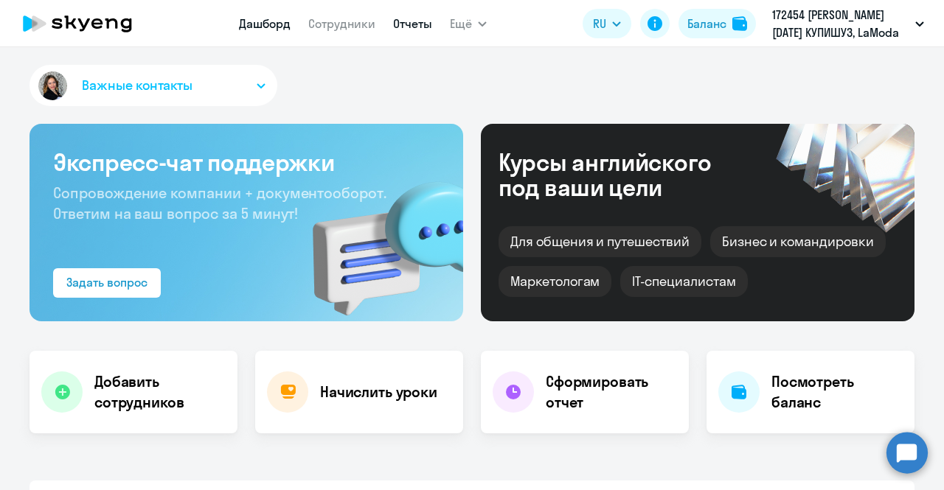
click at [393, 27] on link "Отчеты" at bounding box center [412, 23] width 39 height 15
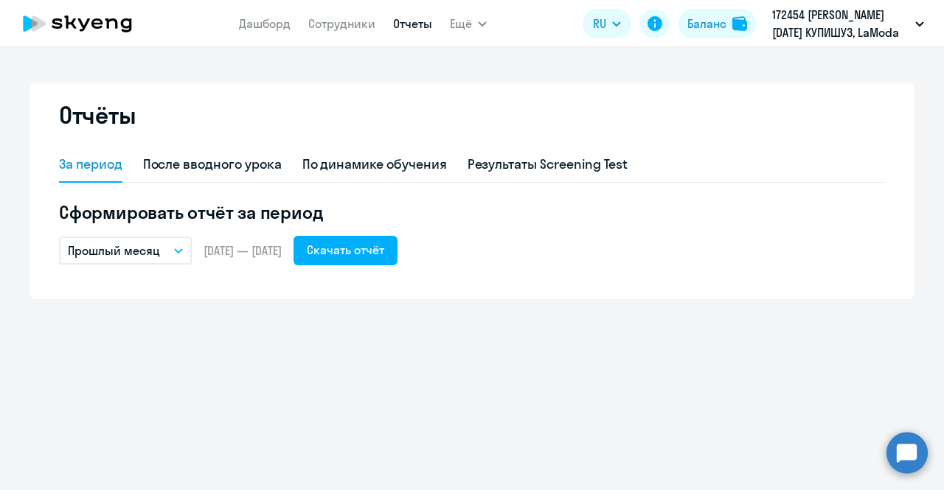
click at [181, 254] on button "Прошлый месяц" at bounding box center [125, 251] width 133 height 28
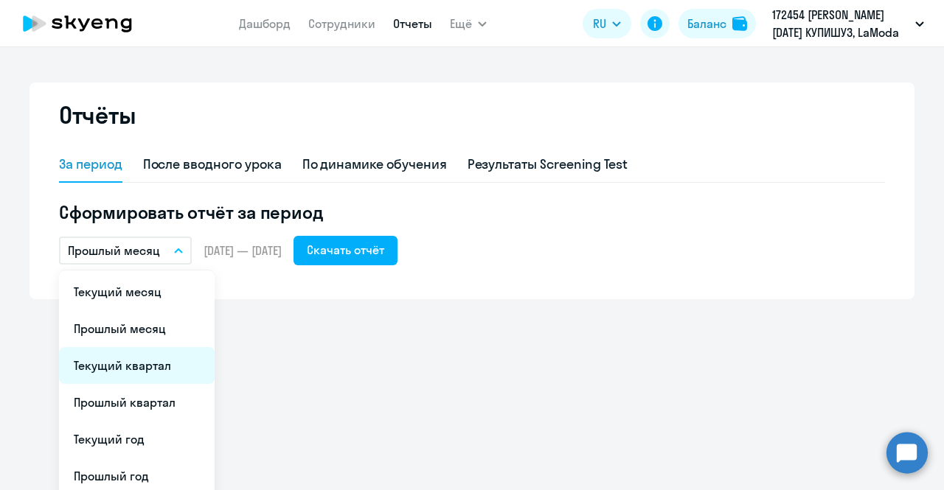
click at [142, 359] on li "Текущий квартал" at bounding box center [137, 365] width 156 height 37
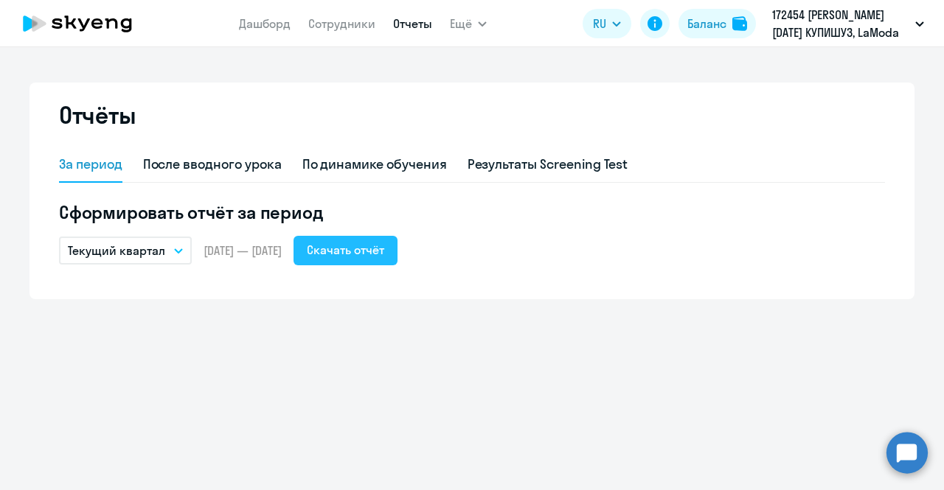
click at [382, 236] on button "Скачать отчёт" at bounding box center [346, 251] width 104 height 30
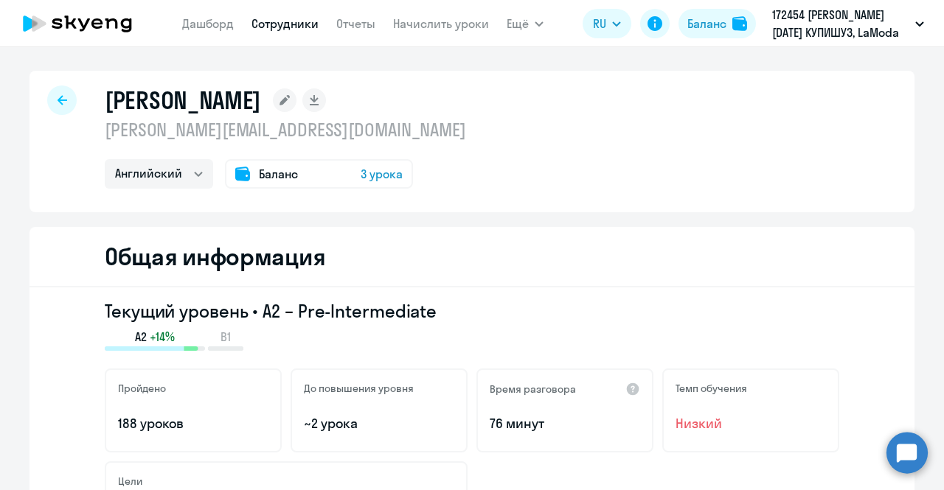
select select "english"
click at [304, 27] on link "Сотрудники" at bounding box center [284, 23] width 67 height 15
select select "30"
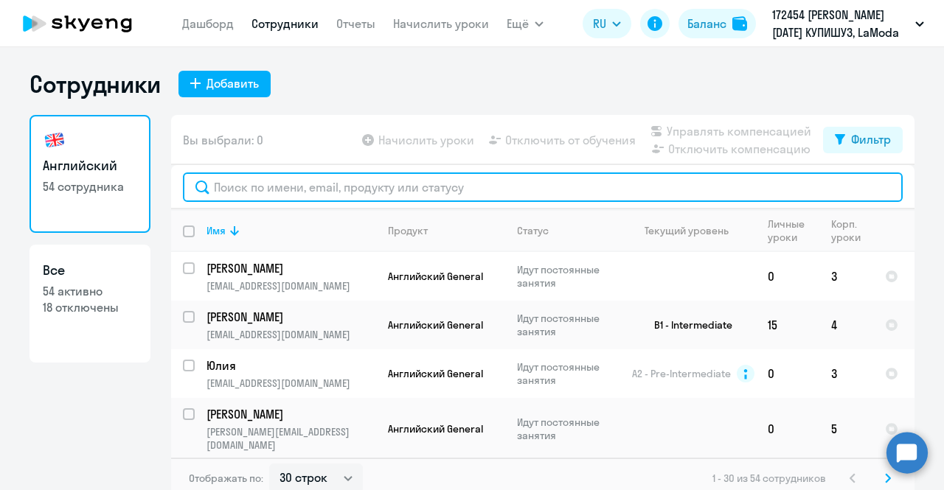
click at [441, 187] on input "text" at bounding box center [543, 188] width 720 height 30
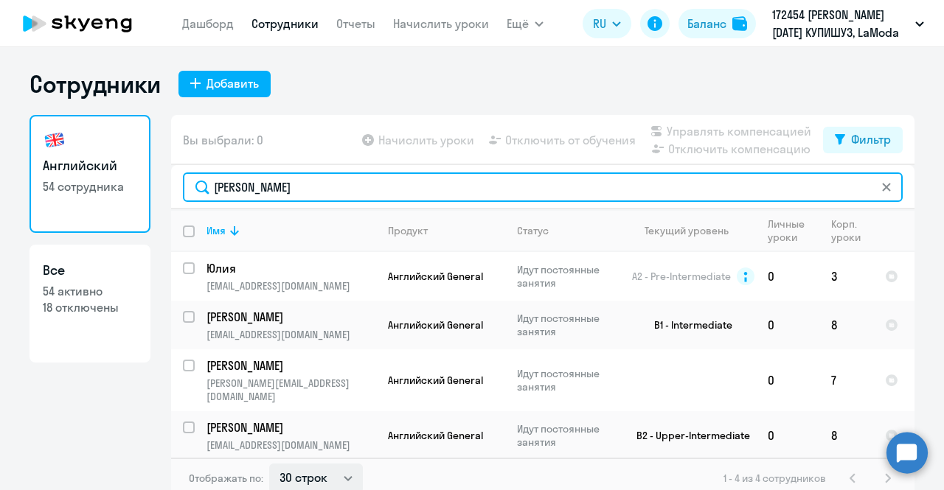
type input "[PERSON_NAME]"
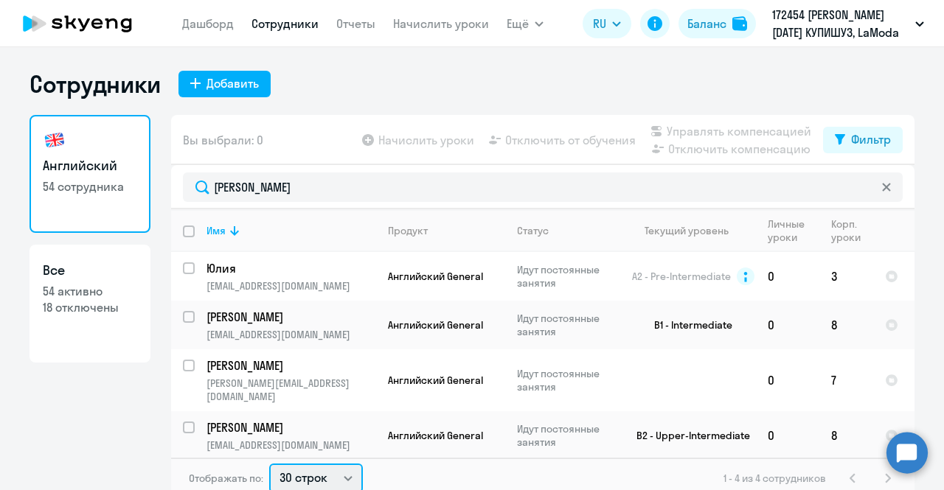
click at [326, 471] on select "30 строк 50 строк 100 строк" at bounding box center [316, 479] width 94 height 30
select select "50"
click at [269, 464] on select "30 строк 50 строк 100 строк" at bounding box center [316, 479] width 94 height 30
